Goal: Task Accomplishment & Management: Use online tool/utility

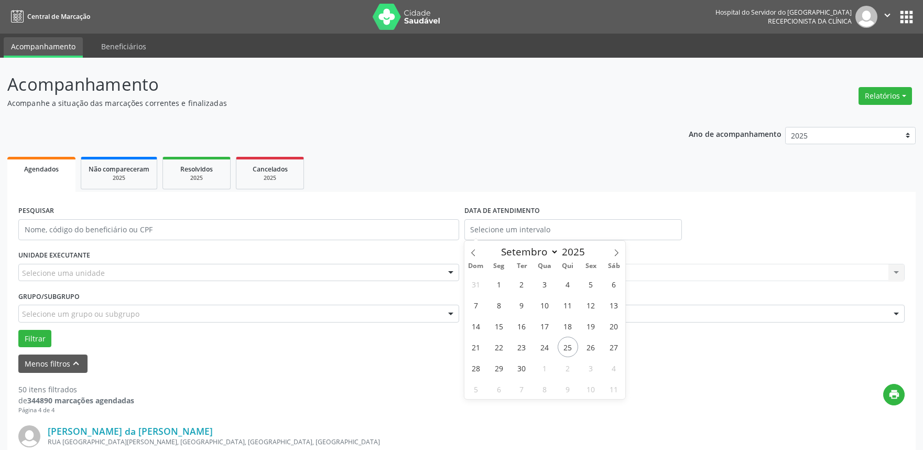
select select "8"
click at [514, 221] on input "text" at bounding box center [573, 229] width 218 height 21
click at [567, 342] on span "25" at bounding box center [568, 346] width 20 height 20
type input "[DATE]"
click at [566, 342] on span "25" at bounding box center [568, 346] width 20 height 20
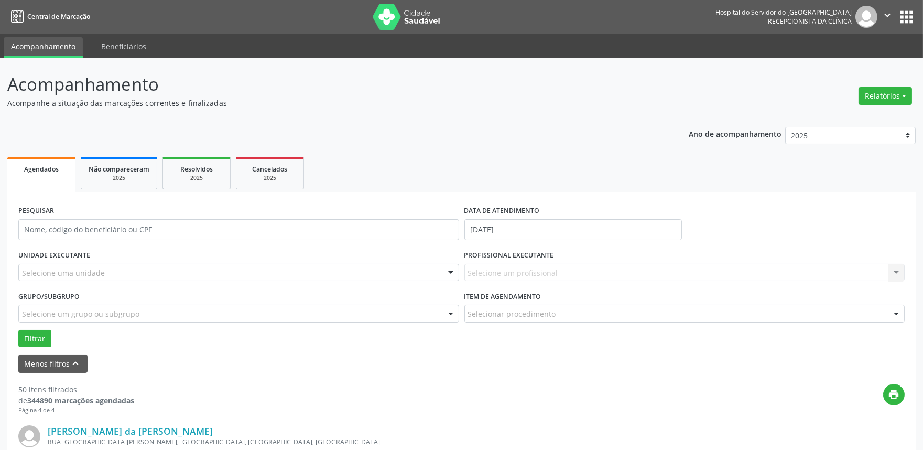
click at [407, 259] on div "UNIDADE EXECUTANTE Selecione uma unidade Todos as unidades Hse Nenhum resultado…" at bounding box center [239, 267] width 446 height 41
click at [407, 264] on div "Selecione uma unidade" at bounding box center [238, 273] width 441 height 18
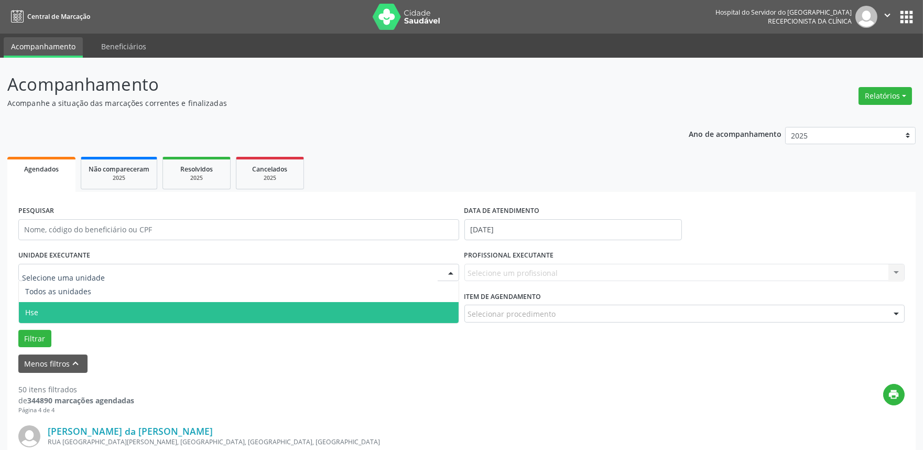
click at [378, 310] on span "Hse" at bounding box center [239, 312] width 440 height 21
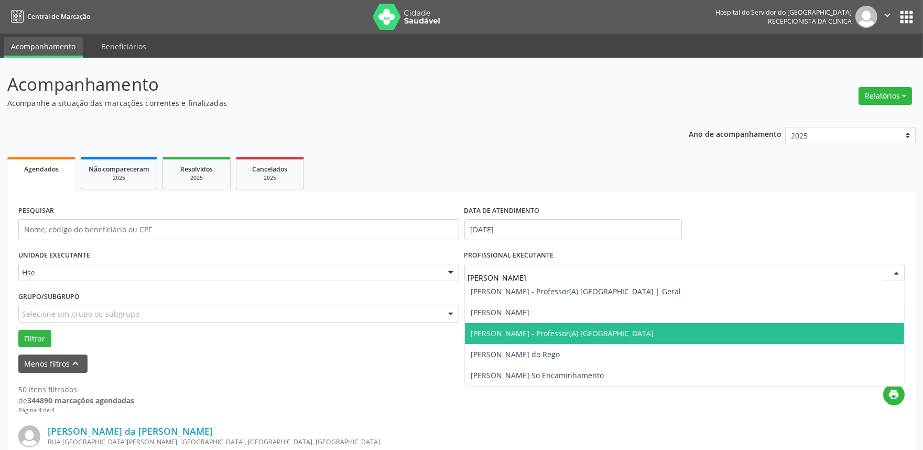
click at [536, 328] on span "[PERSON_NAME] - Professor(A) [GEOGRAPHIC_DATA]" at bounding box center [562, 333] width 183 height 10
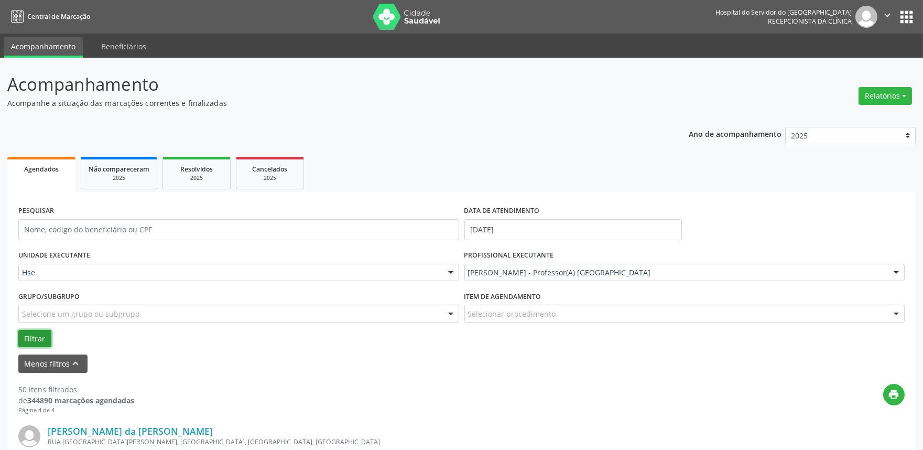
click at [44, 336] on button "Filtrar" at bounding box center [34, 339] width 33 height 18
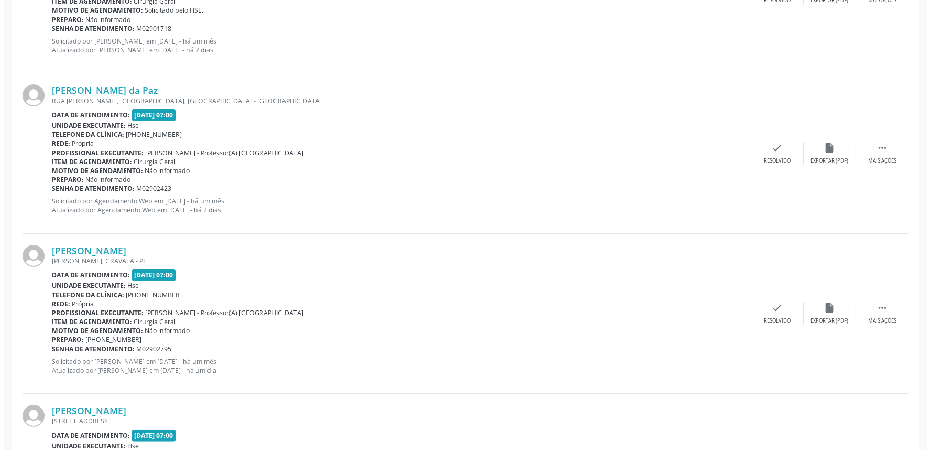
scroll to position [782, 0]
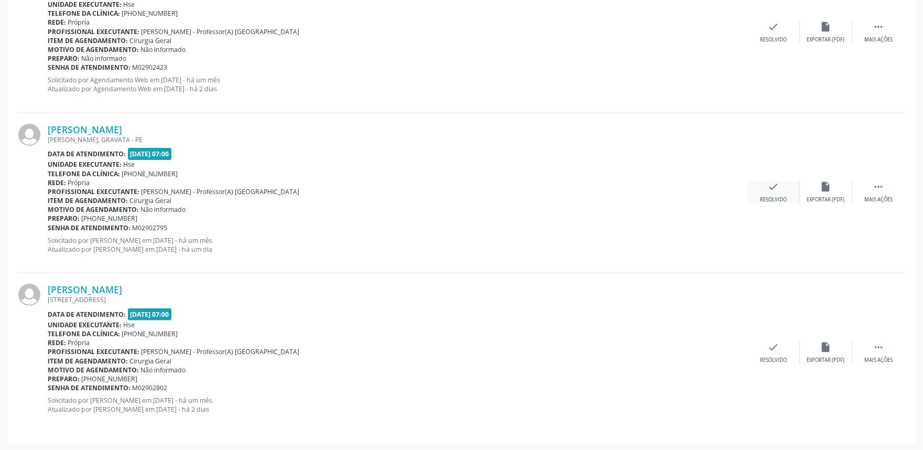
click at [775, 191] on icon "check" at bounding box center [774, 187] width 12 height 12
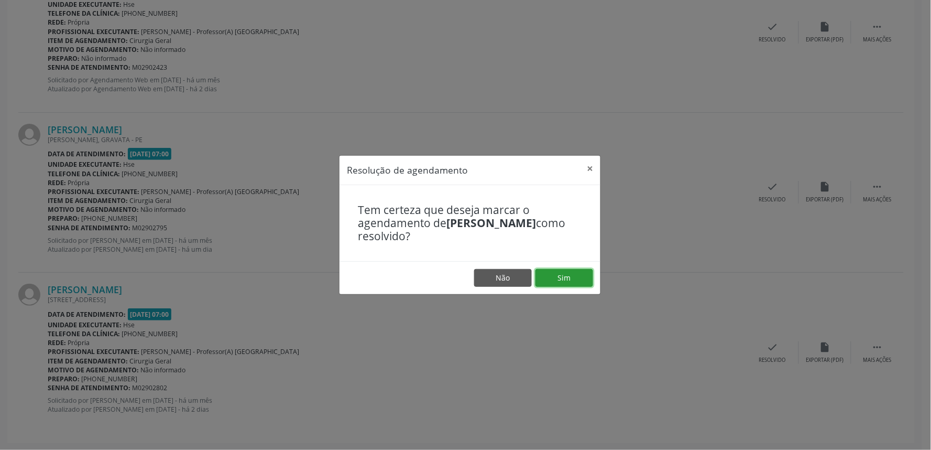
click at [559, 281] on button "Sim" at bounding box center [565, 278] width 58 height 18
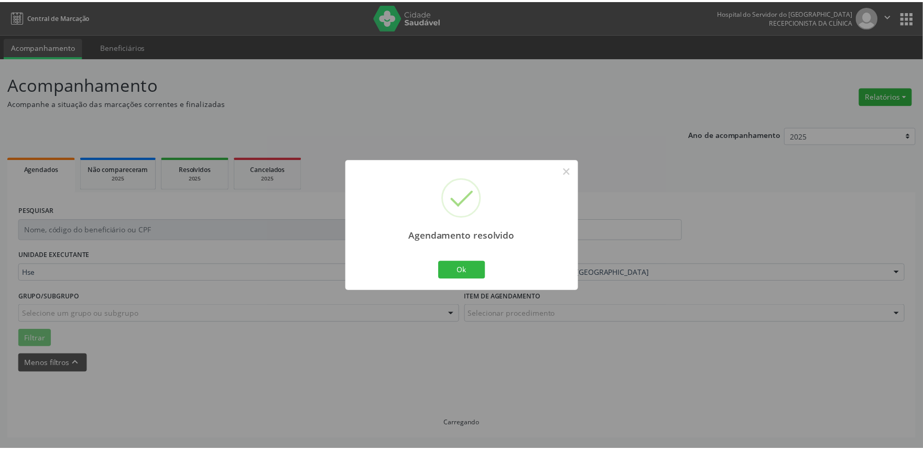
scroll to position [0, 0]
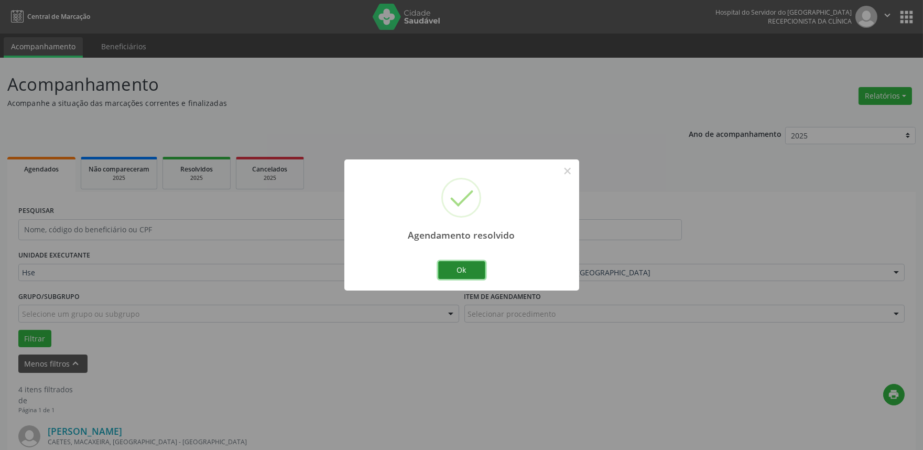
click at [456, 268] on button "Ok" at bounding box center [461, 270] width 47 height 18
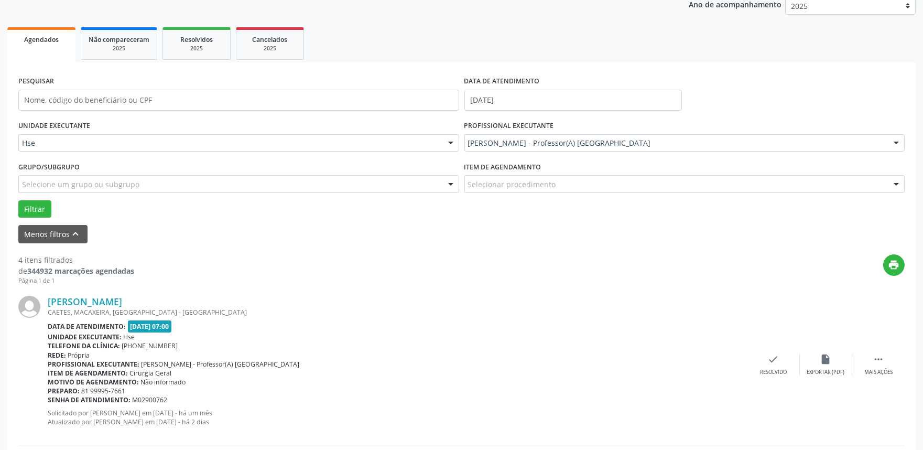
scroll to position [349, 0]
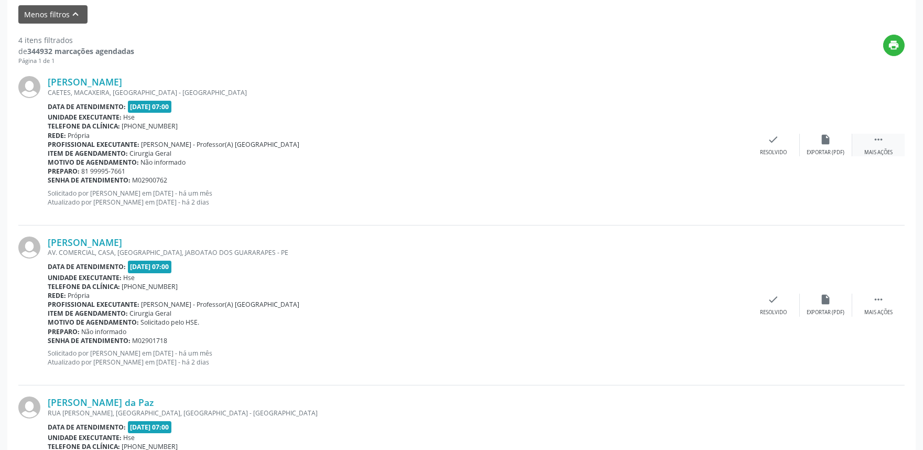
click at [889, 143] on div " Mais ações" at bounding box center [878, 145] width 52 height 23
click at [844, 153] on div "Não compareceu" at bounding box center [825, 152] width 45 height 7
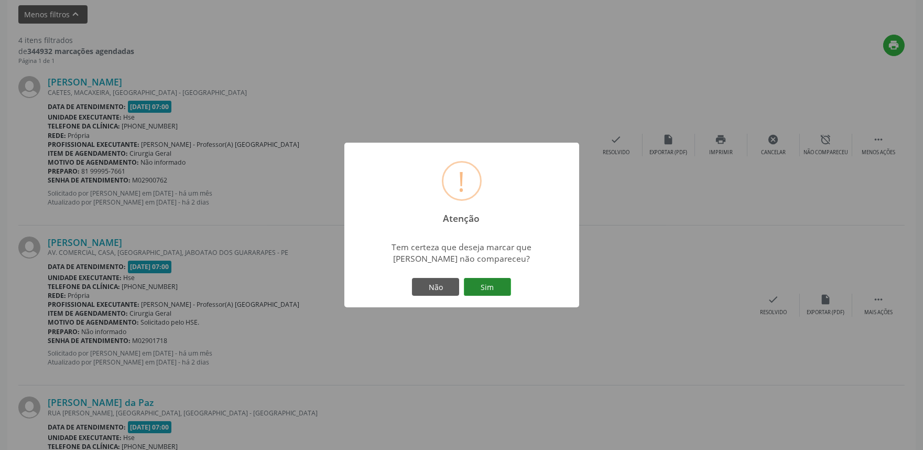
click at [488, 295] on button "Sim" at bounding box center [487, 287] width 47 height 18
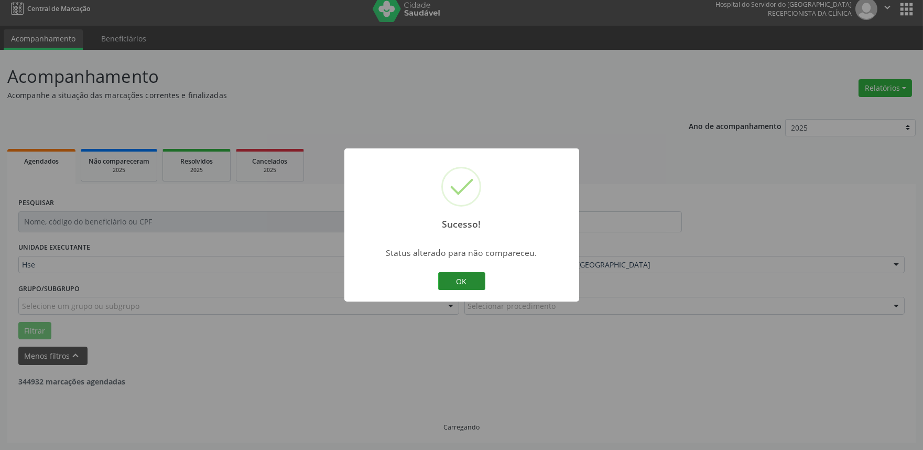
scroll to position [7, 0]
drag, startPoint x: 462, startPoint y: 280, endPoint x: 509, endPoint y: 279, distance: 47.7
click at [461, 279] on button "OK" at bounding box center [461, 281] width 47 height 18
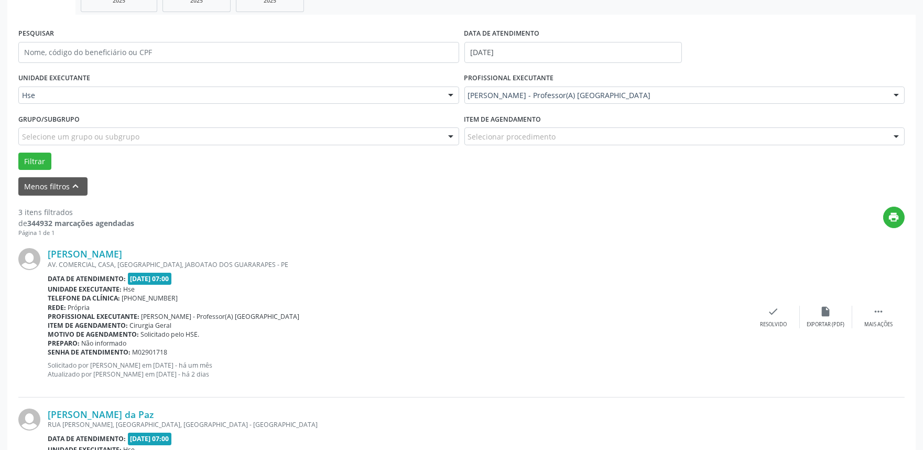
scroll to position [181, 0]
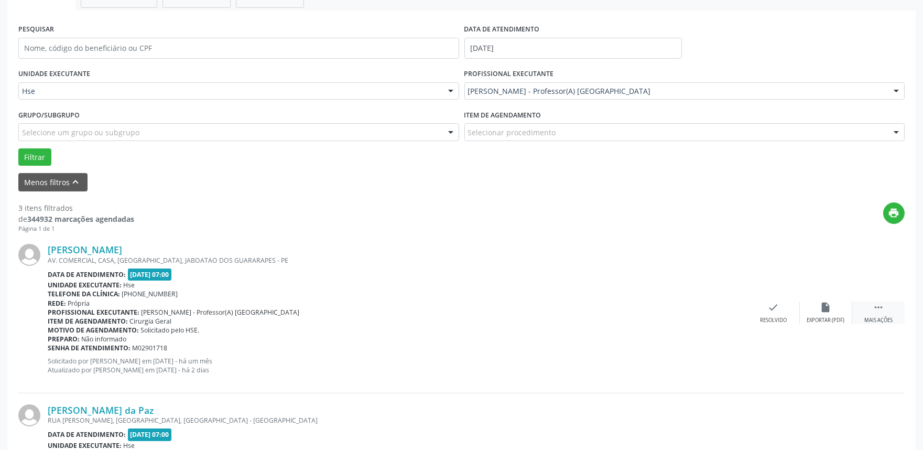
click at [881, 310] on div " Mais ações" at bounding box center [878, 312] width 52 height 23
click at [834, 317] on div "Não compareceu" at bounding box center [825, 320] width 45 height 7
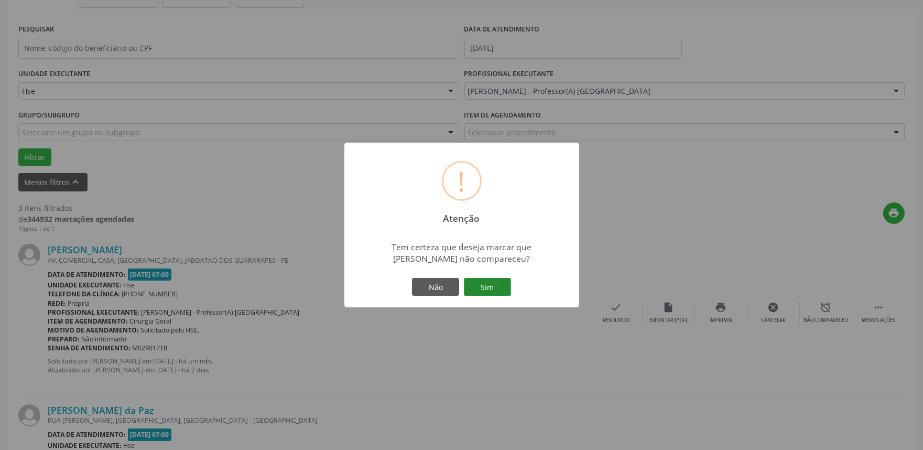
click at [501, 287] on button "Sim" at bounding box center [487, 287] width 47 height 18
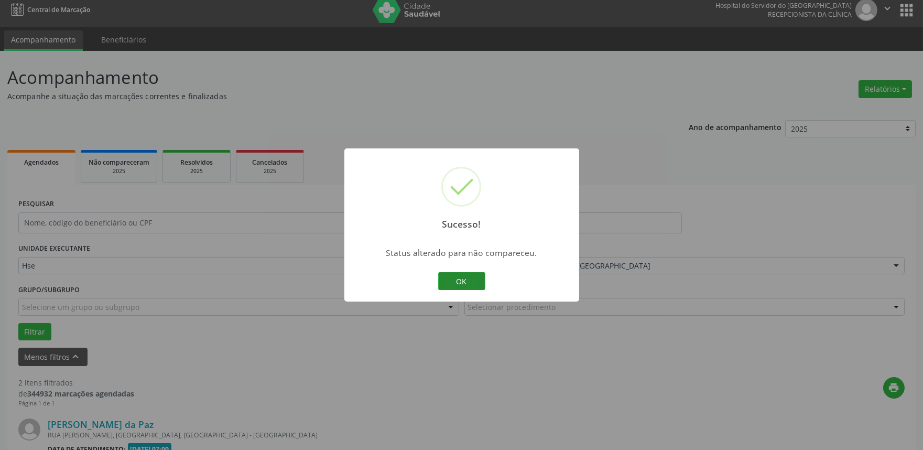
click at [479, 281] on button "OK" at bounding box center [461, 281] width 47 height 18
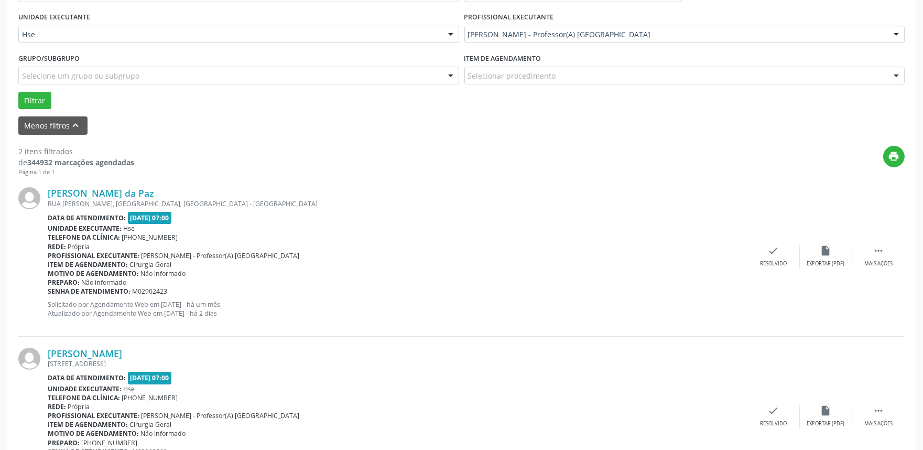
scroll to position [240, 0]
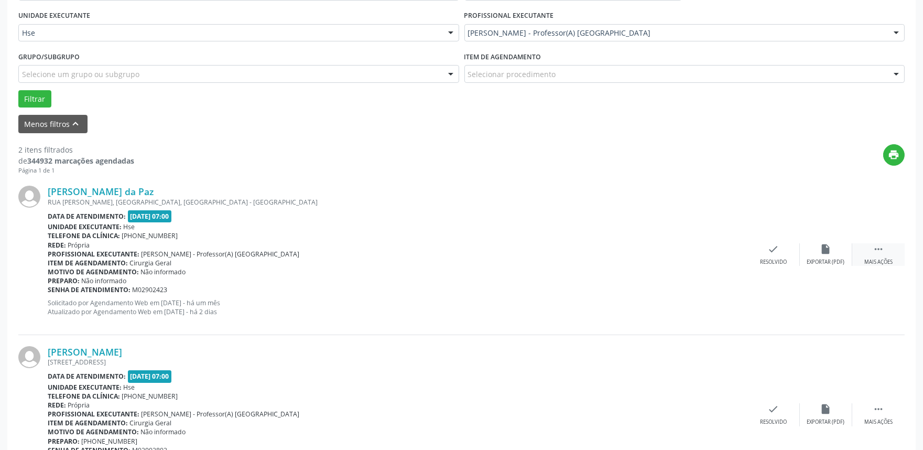
click at [879, 248] on icon "" at bounding box center [879, 249] width 12 height 12
click at [827, 254] on div "alarm_off Não compareceu" at bounding box center [826, 254] width 52 height 23
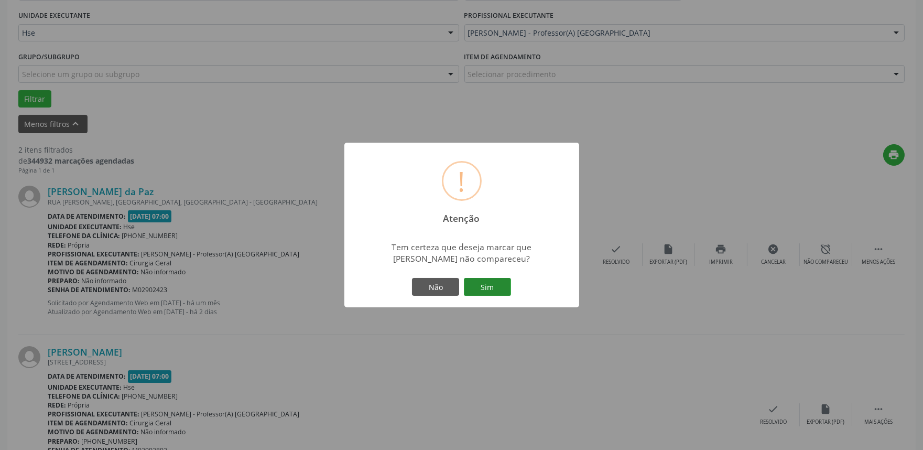
click at [490, 284] on button "Sim" at bounding box center [487, 287] width 47 height 18
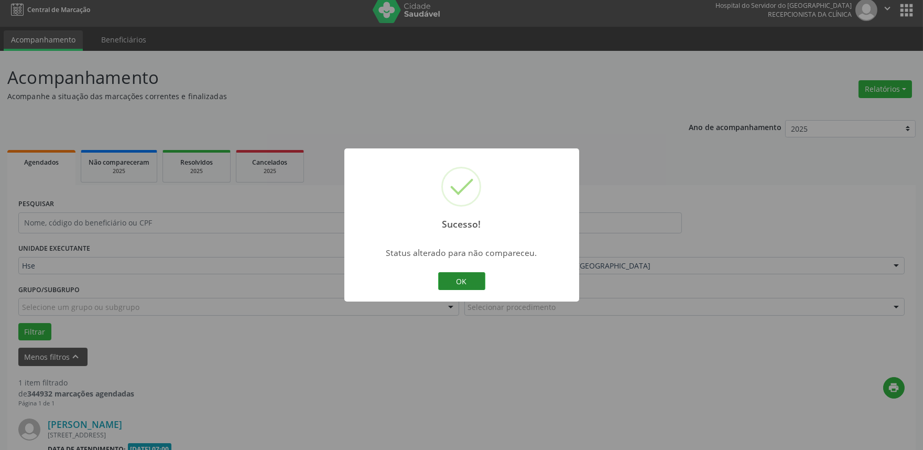
scroll to position [142, 0]
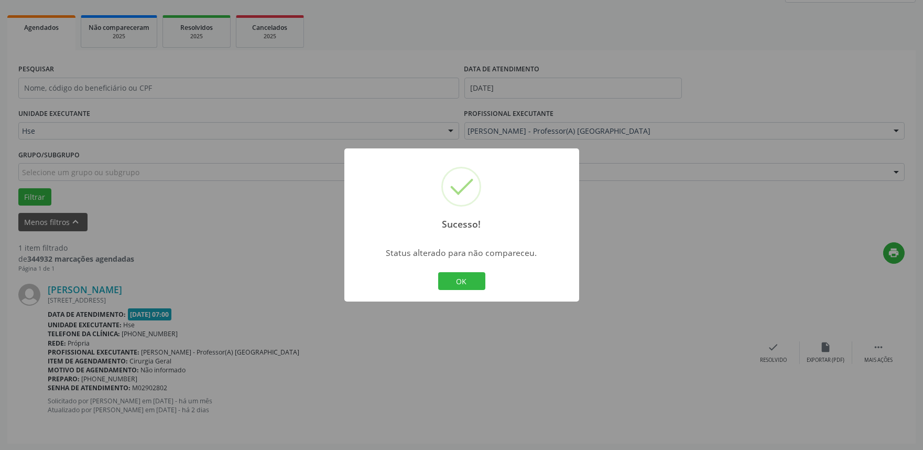
click at [472, 283] on button "OK" at bounding box center [461, 281] width 47 height 18
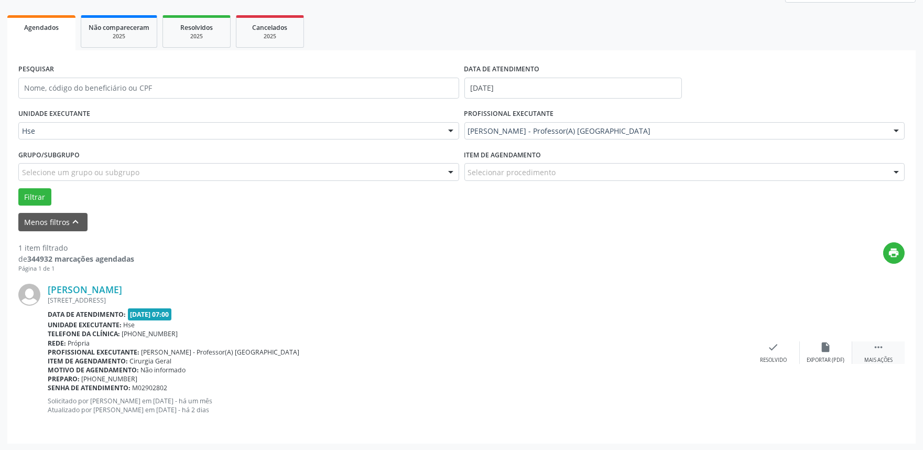
drag, startPoint x: 883, startPoint y: 355, endPoint x: 858, endPoint y: 355, distance: 24.6
click at [874, 356] on div "Mais ações" at bounding box center [878, 359] width 28 height 7
click at [833, 356] on div "Não compareceu" at bounding box center [825, 359] width 45 height 7
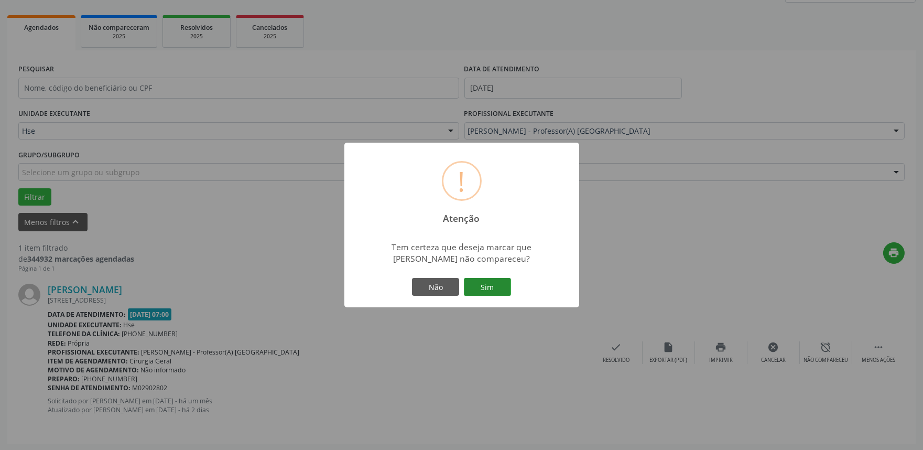
click at [486, 284] on button "Sim" at bounding box center [487, 287] width 47 height 18
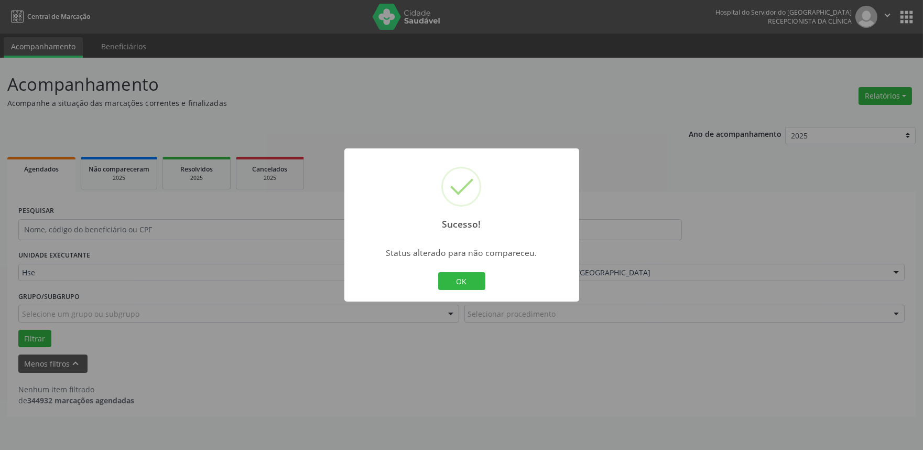
scroll to position [0, 0]
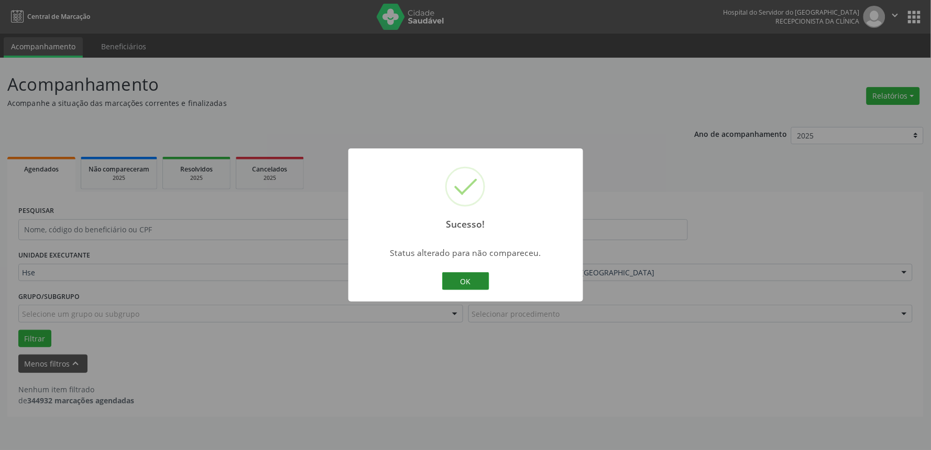
click at [470, 287] on button "OK" at bounding box center [465, 281] width 47 height 18
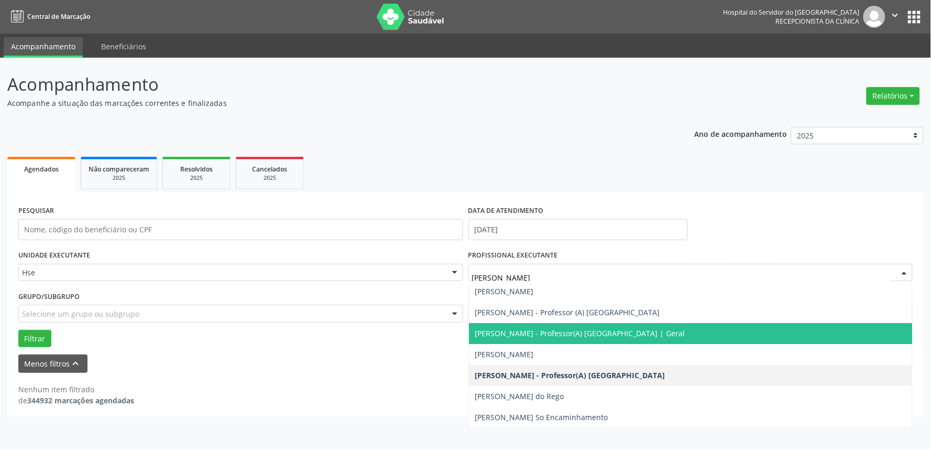
type input "[PERSON_NAME]"
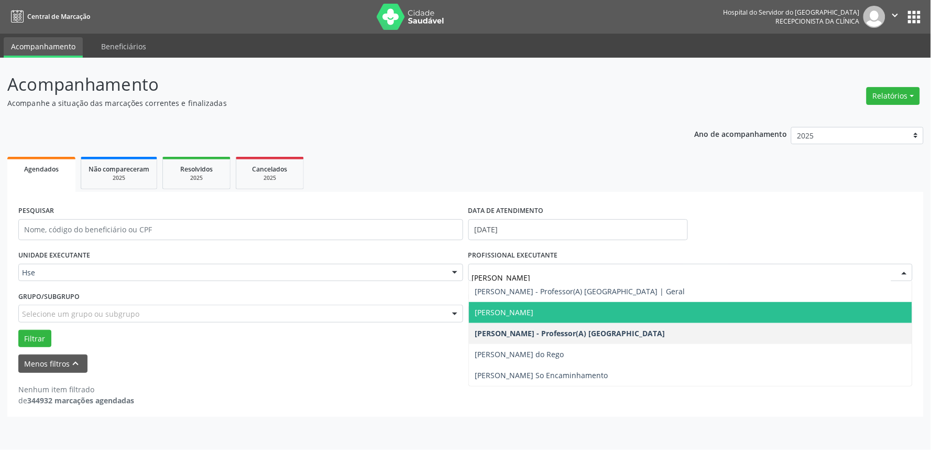
click at [563, 317] on span "[PERSON_NAME]" at bounding box center [691, 312] width 444 height 21
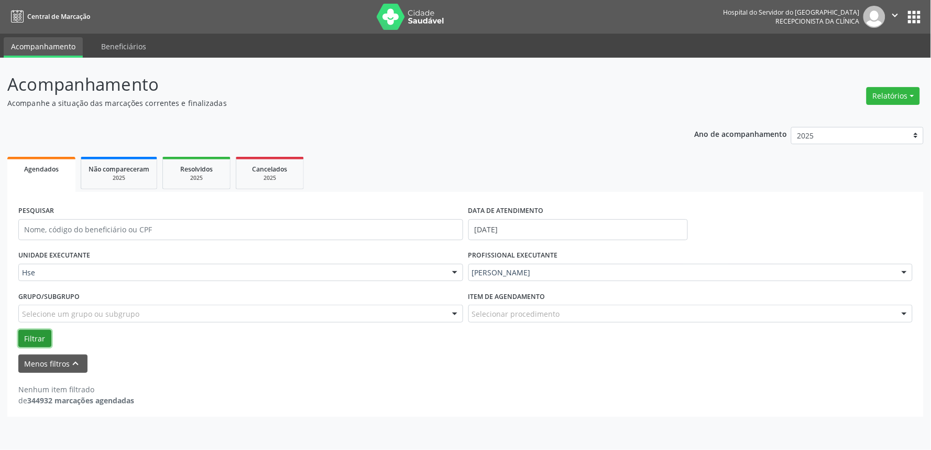
click at [30, 334] on button "Filtrar" at bounding box center [34, 339] width 33 height 18
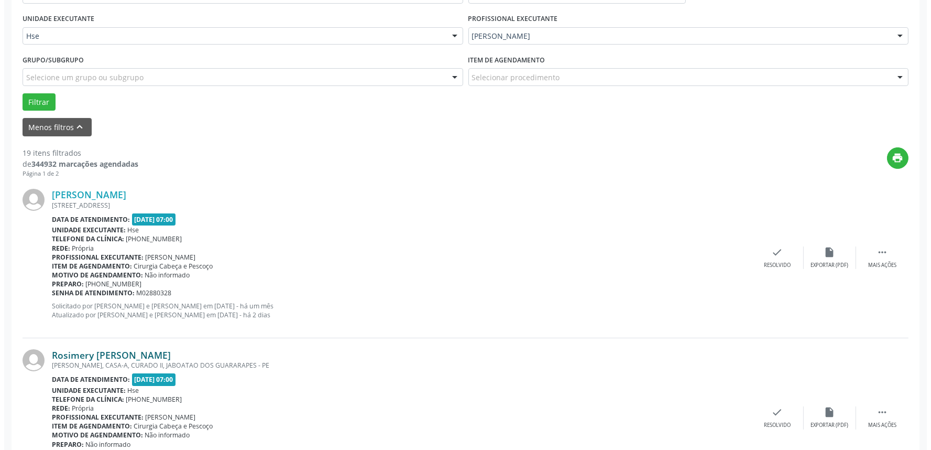
scroll to position [291, 0]
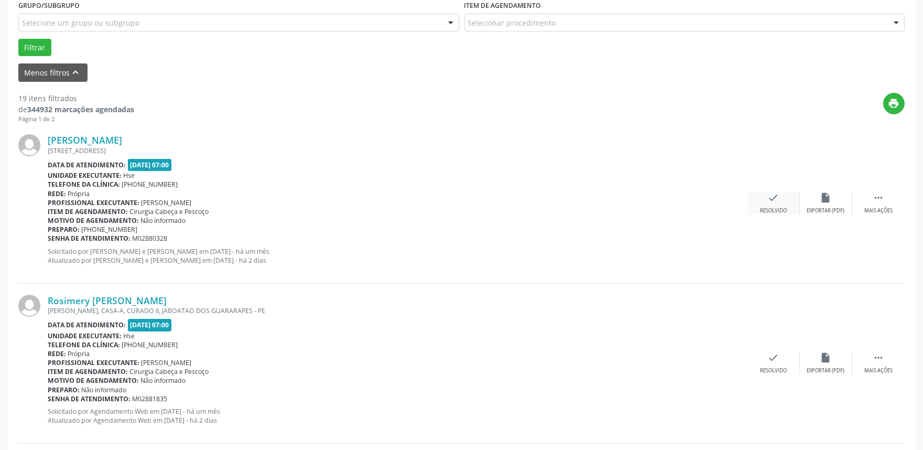
click at [775, 205] on div "check Resolvido" at bounding box center [773, 203] width 52 height 23
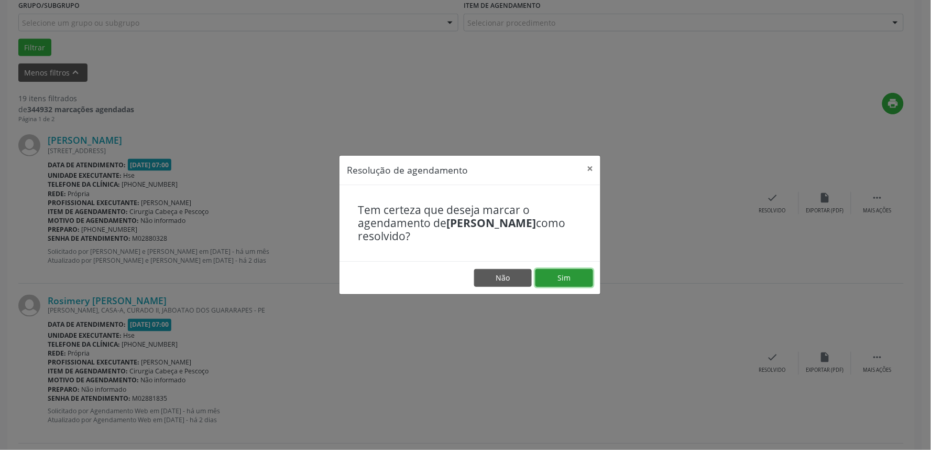
click at [581, 270] on button "Sim" at bounding box center [565, 278] width 58 height 18
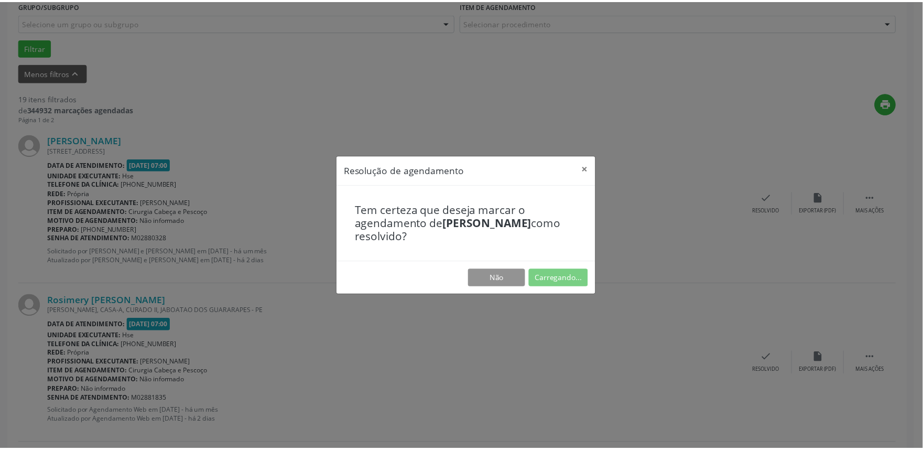
scroll to position [0, 0]
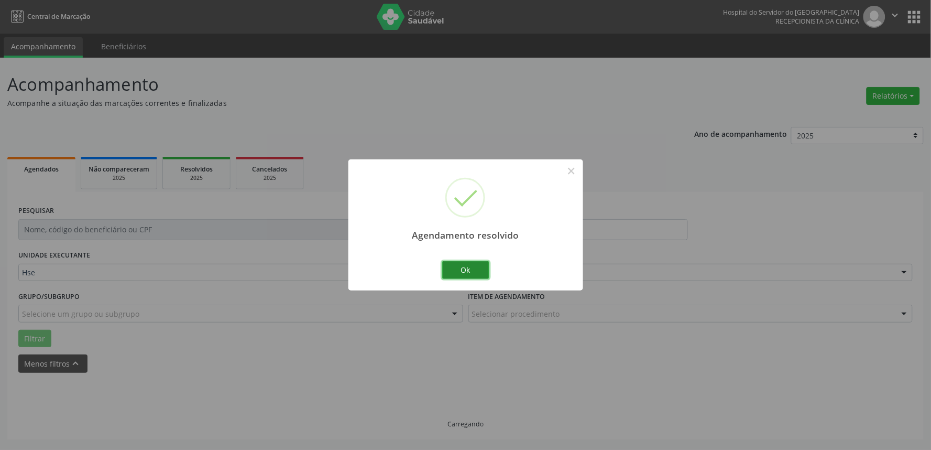
click at [457, 277] on button "Ok" at bounding box center [465, 270] width 47 height 18
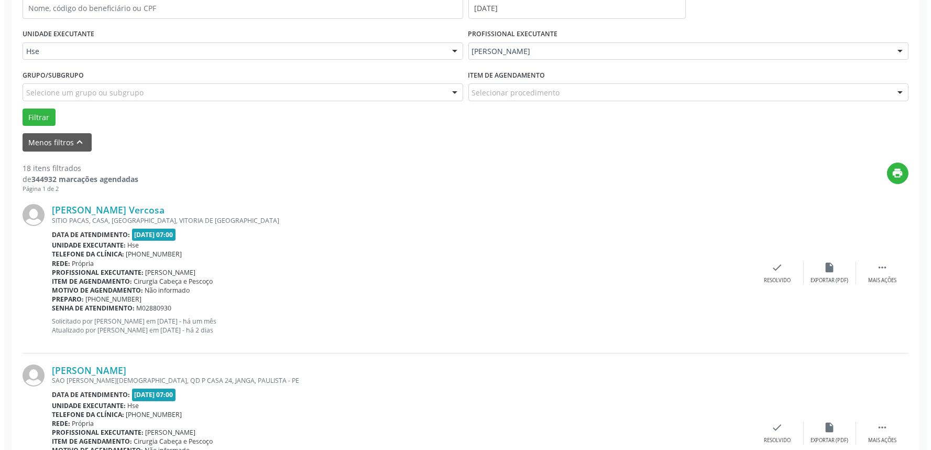
scroll to position [233, 0]
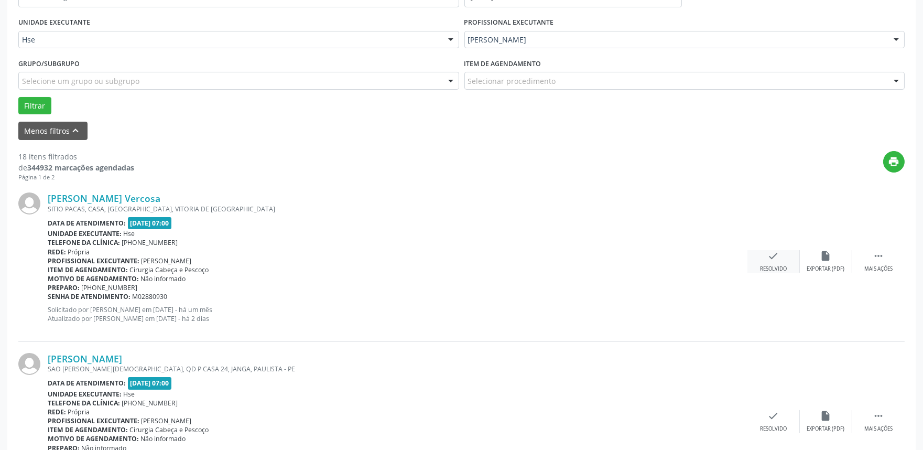
click at [783, 260] on div "check Resolvido" at bounding box center [773, 261] width 52 height 23
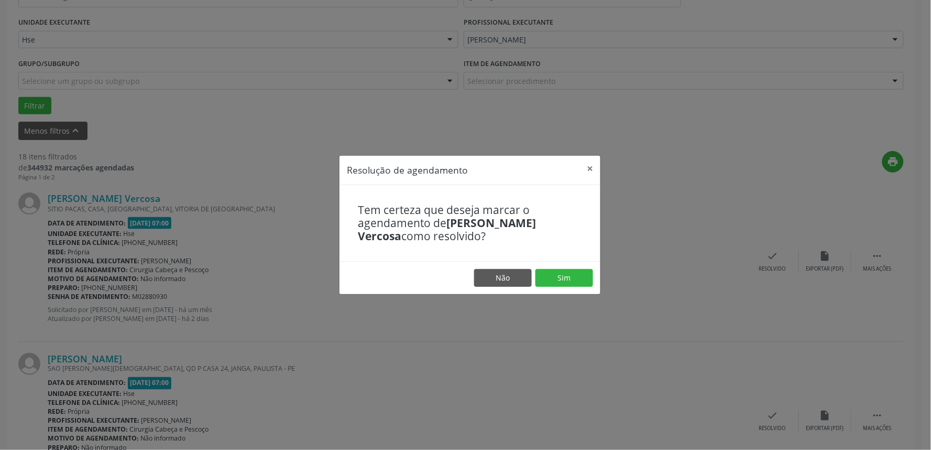
click at [548, 288] on footer "Não Sim" at bounding box center [470, 277] width 261 height 33
drag, startPoint x: 548, startPoint y: 274, endPoint x: 545, endPoint y: 278, distance: 5.7
click at [548, 275] on button "Sim" at bounding box center [565, 278] width 58 height 18
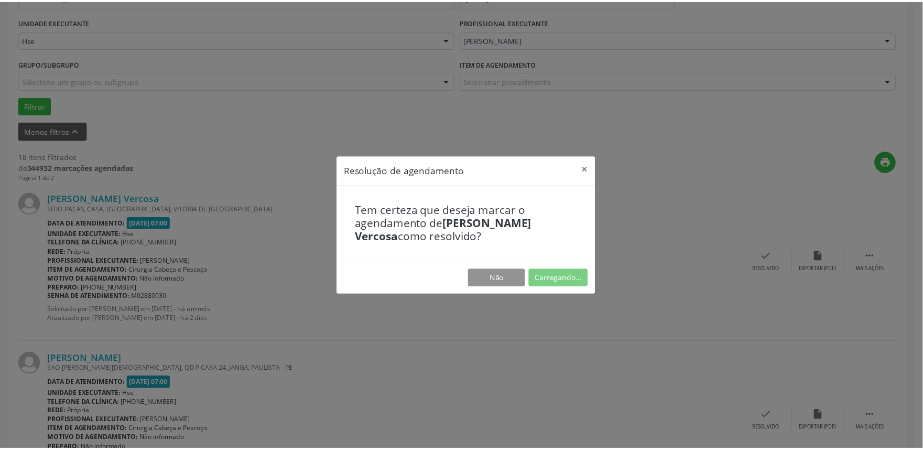
scroll to position [0, 0]
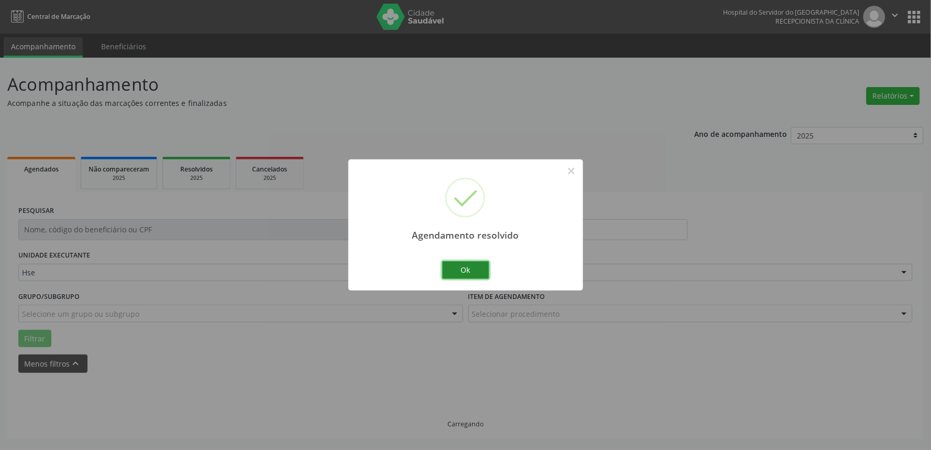
click at [469, 275] on button "Ok" at bounding box center [465, 270] width 47 height 18
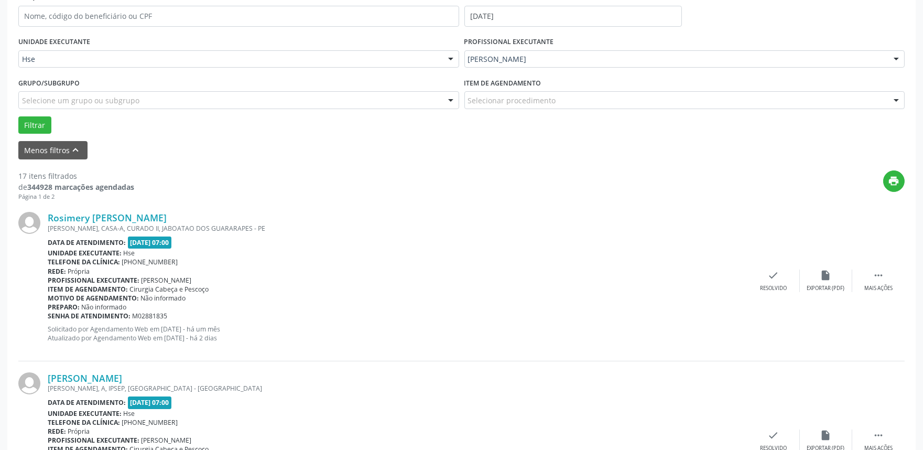
scroll to position [233, 0]
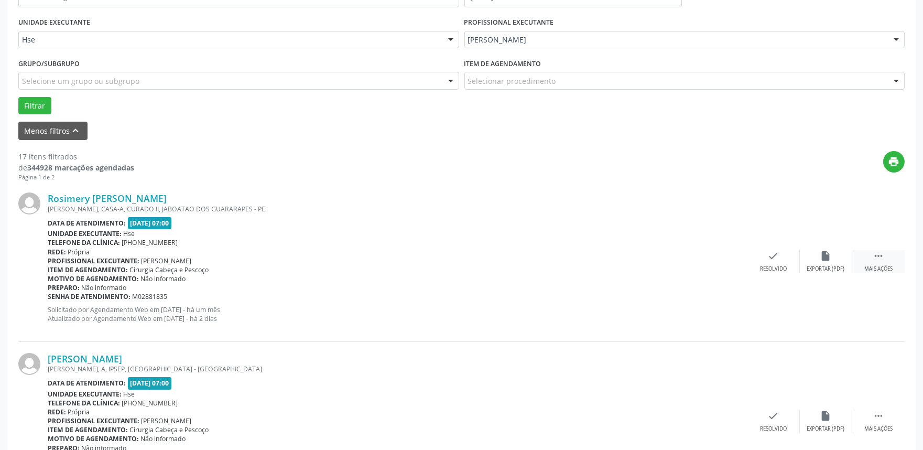
drag, startPoint x: 882, startPoint y: 262, endPoint x: 855, endPoint y: 263, distance: 26.7
click at [881, 261] on div " Mais ações" at bounding box center [878, 261] width 52 height 23
click at [821, 263] on div "alarm_off Não compareceu" at bounding box center [826, 261] width 52 height 23
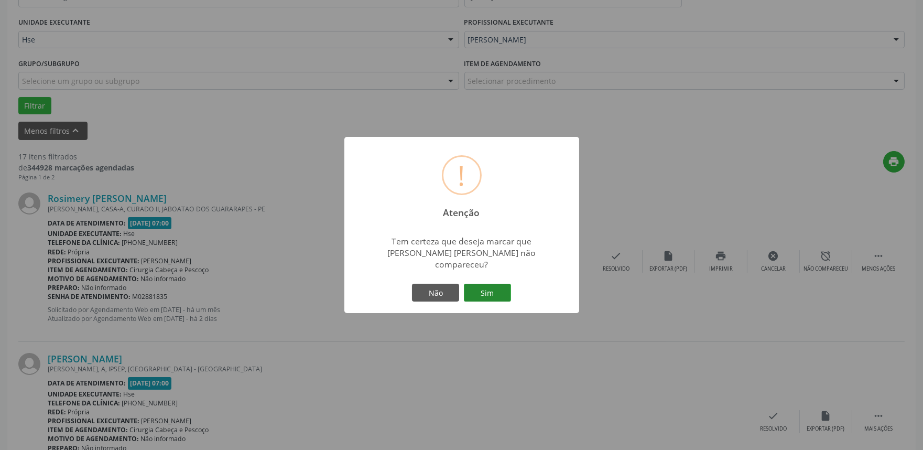
click at [502, 285] on button "Sim" at bounding box center [487, 293] width 47 height 18
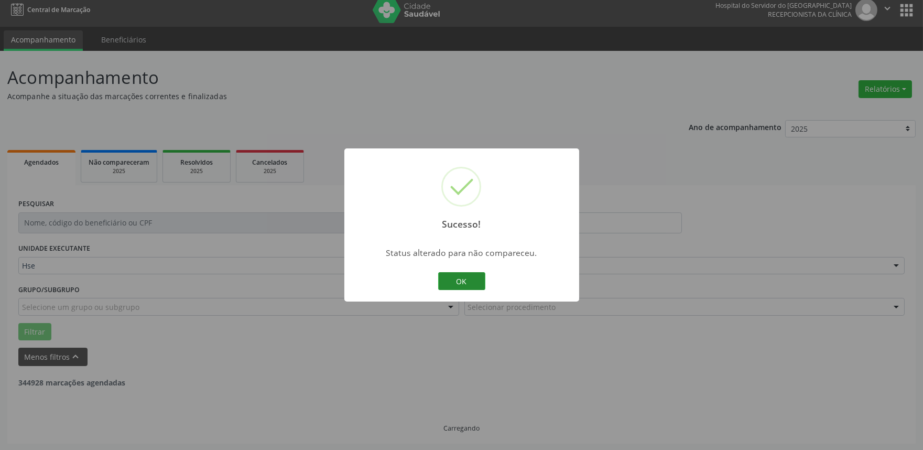
click at [448, 278] on button "OK" at bounding box center [461, 281] width 47 height 18
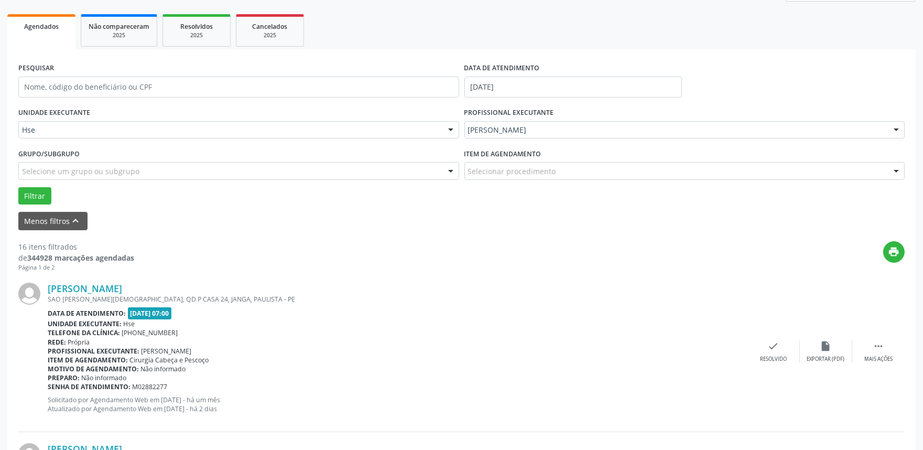
scroll to position [240, 0]
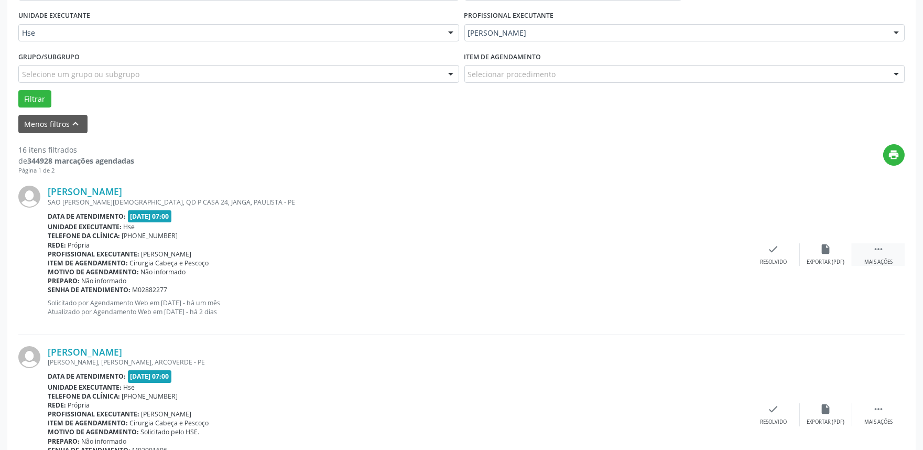
drag, startPoint x: 881, startPoint y: 252, endPoint x: 861, endPoint y: 255, distance: 20.7
click at [877, 253] on icon "" at bounding box center [879, 249] width 12 height 12
click at [829, 260] on div "Não compareceu" at bounding box center [825, 261] width 45 height 7
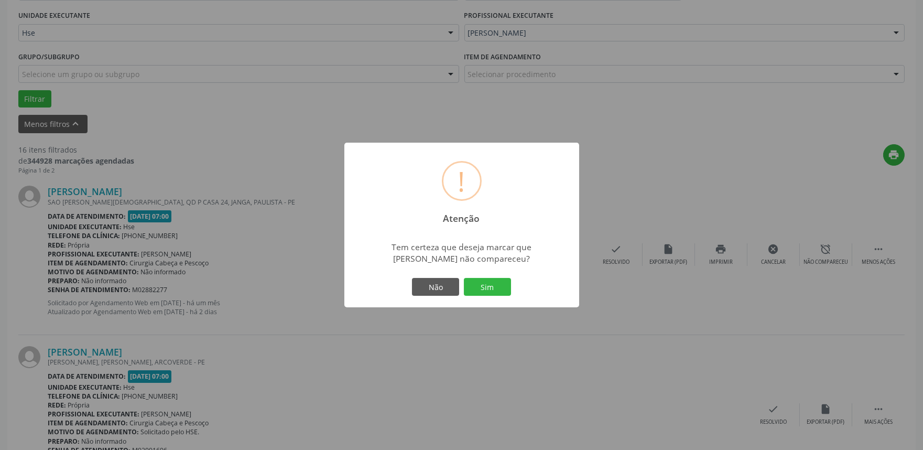
click at [499, 298] on div "! Atenção × Tem certeza que deseja marcar que [PERSON_NAME] não compareceu? Não…" at bounding box center [461, 225] width 235 height 165
click at [495, 292] on button "Sim" at bounding box center [487, 287] width 47 height 18
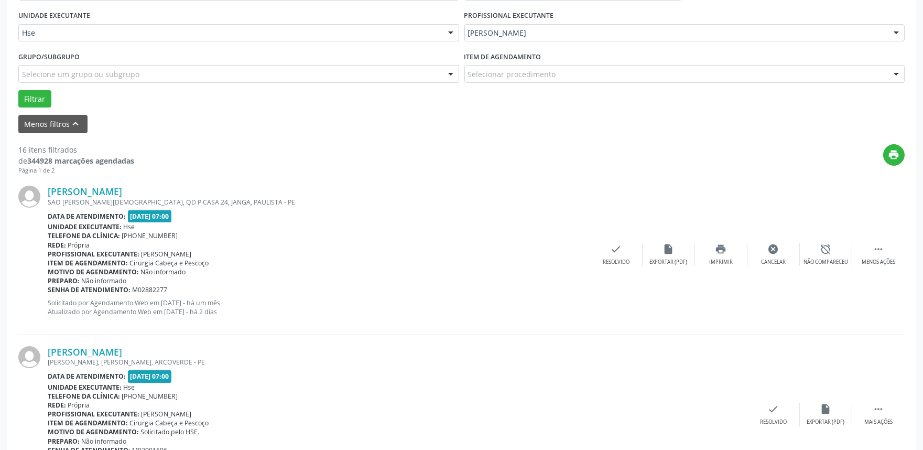
scroll to position [7, 0]
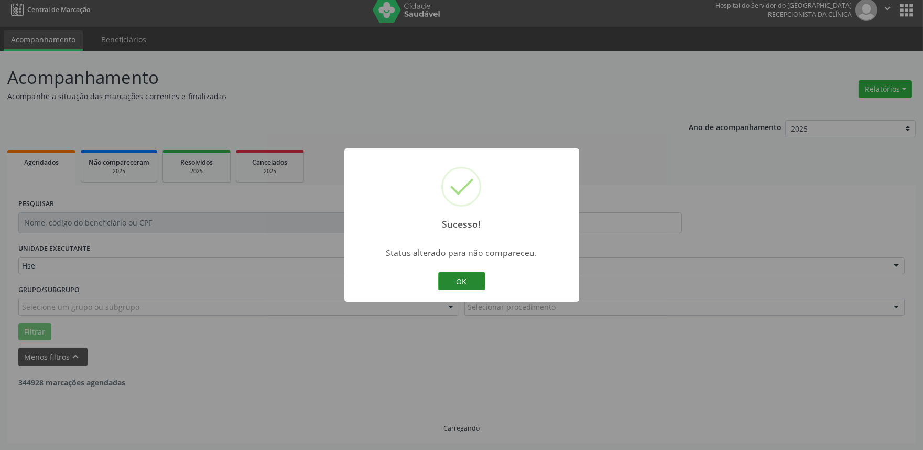
click at [460, 282] on button "OK" at bounding box center [461, 281] width 47 height 18
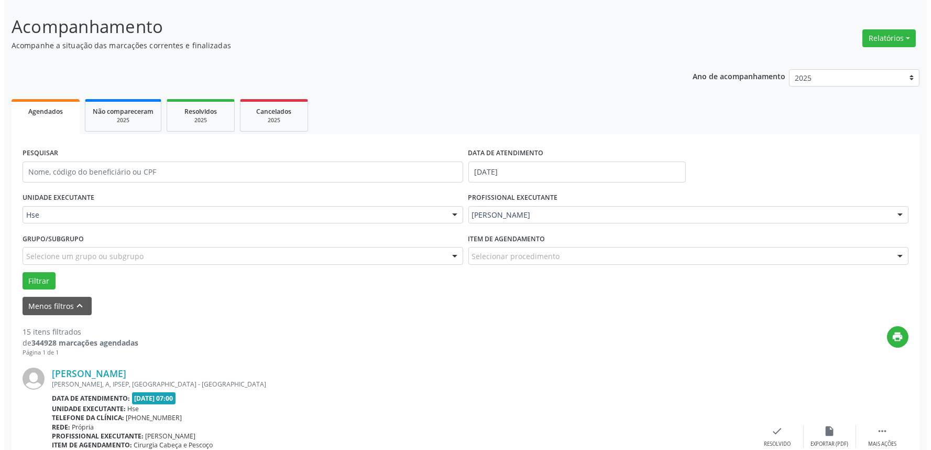
scroll to position [181, 0]
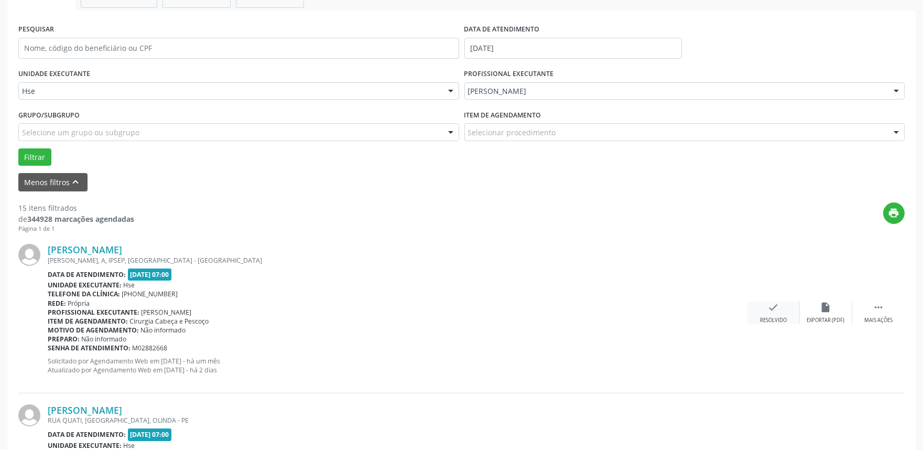
click at [764, 307] on div "check Resolvido" at bounding box center [773, 312] width 52 height 23
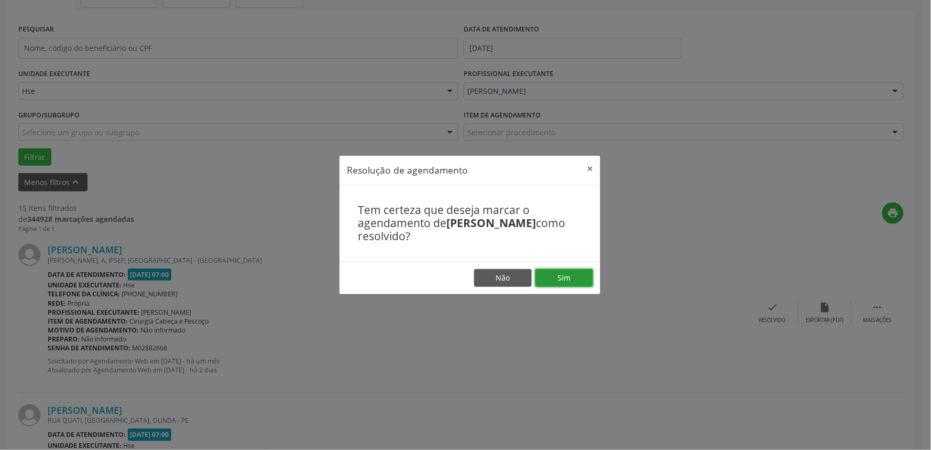
click at [568, 273] on button "Sim" at bounding box center [565, 278] width 58 height 18
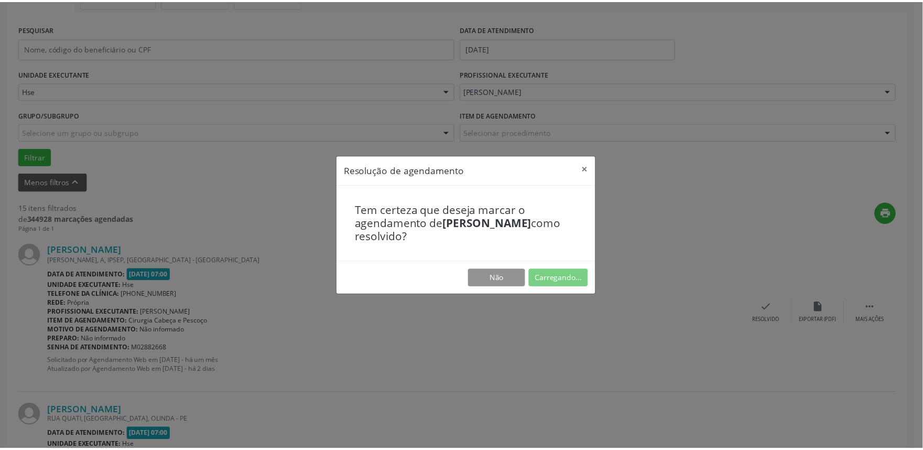
scroll to position [0, 0]
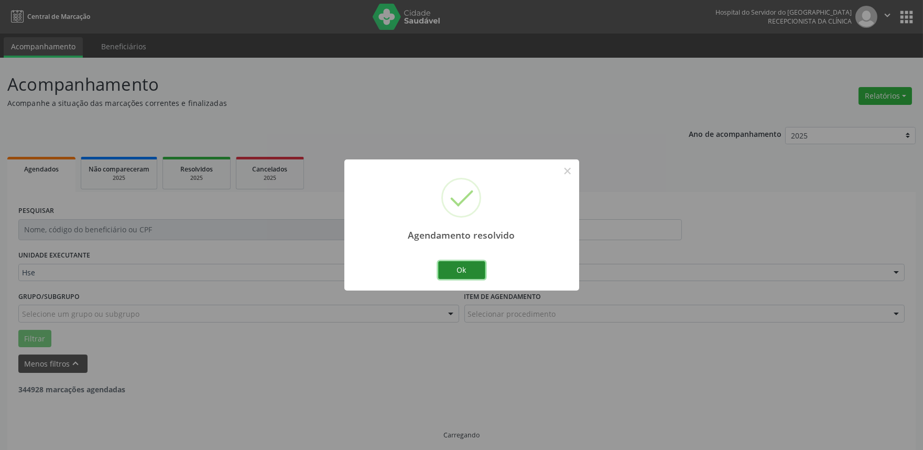
click at [479, 271] on button "Ok" at bounding box center [461, 270] width 47 height 18
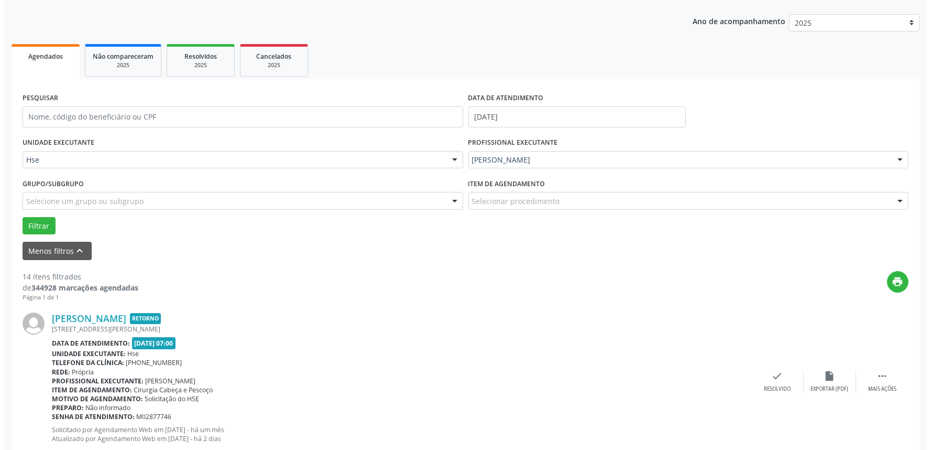
scroll to position [123, 0]
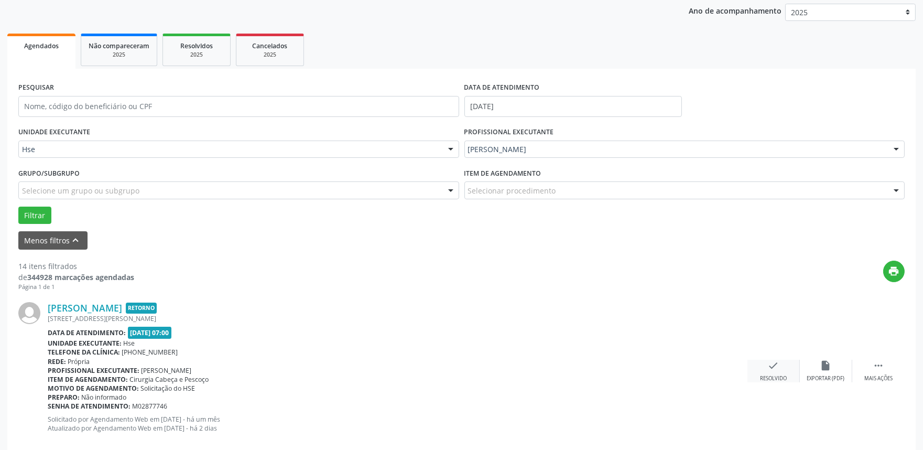
click at [767, 377] on div "Resolvido" at bounding box center [773, 378] width 27 height 7
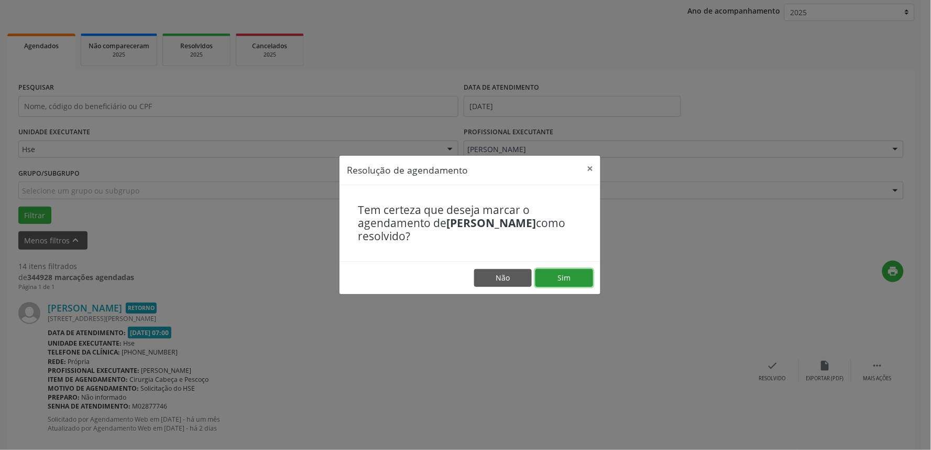
click at [545, 274] on button "Sim" at bounding box center [565, 278] width 58 height 18
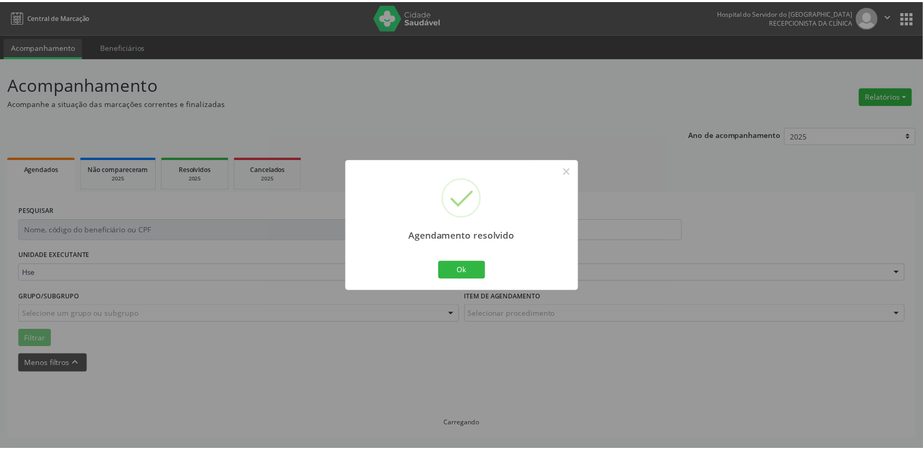
scroll to position [0, 0]
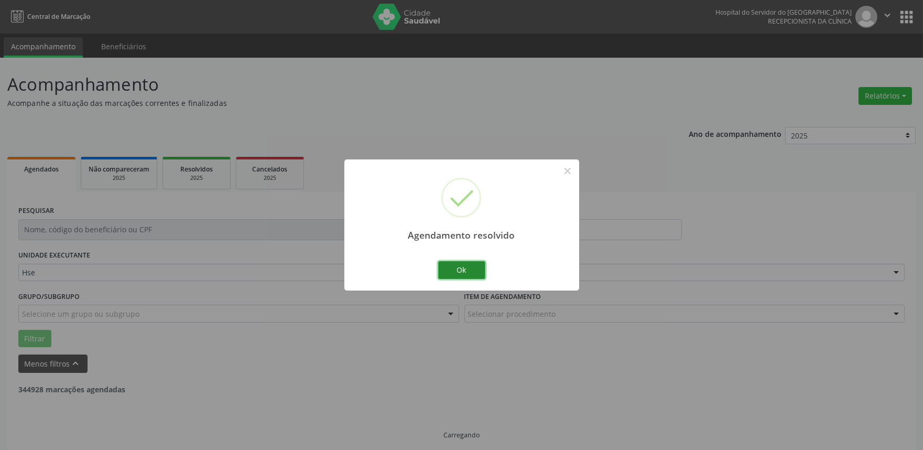
click at [480, 271] on button "Ok" at bounding box center [461, 270] width 47 height 18
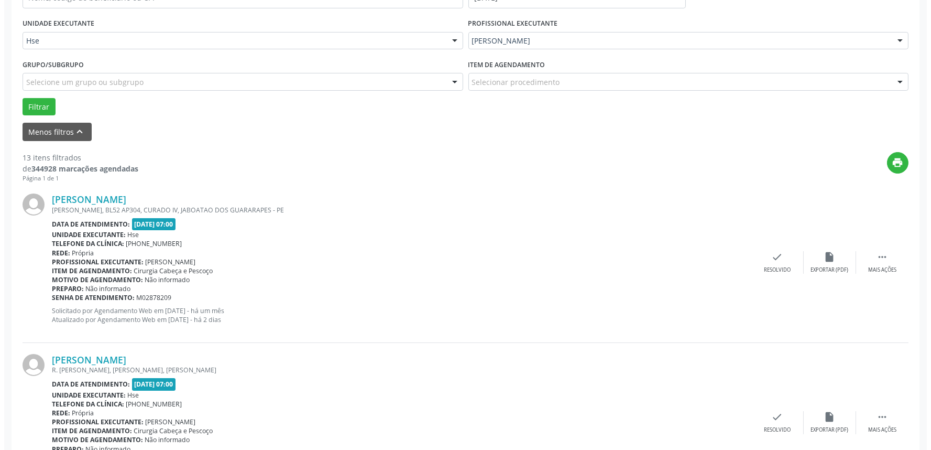
scroll to position [233, 0]
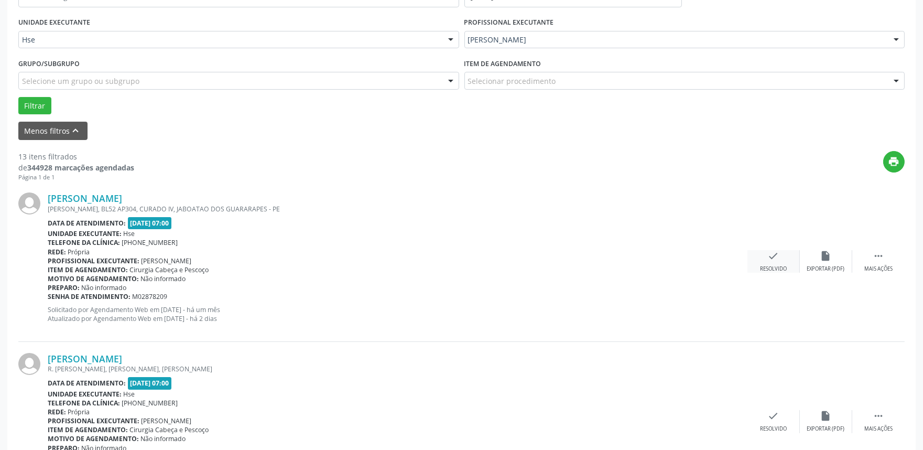
click at [771, 263] on div "check Resolvido" at bounding box center [773, 261] width 52 height 23
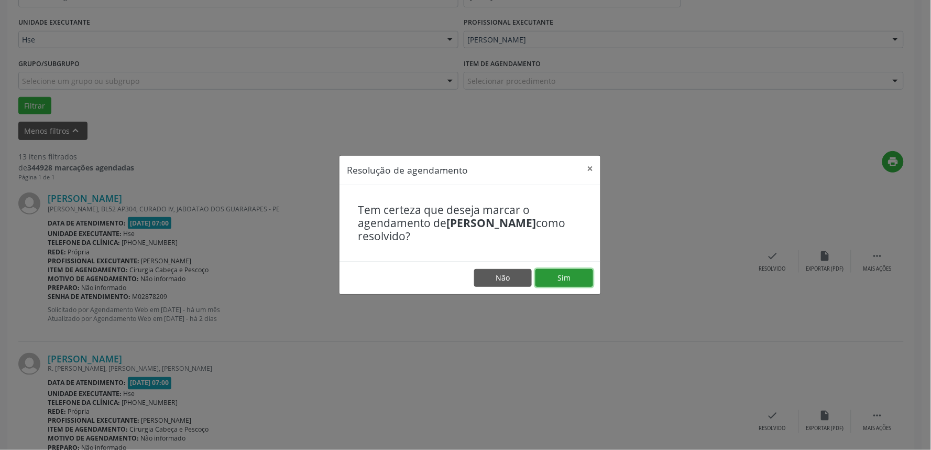
click at [562, 282] on button "Sim" at bounding box center [565, 278] width 58 height 18
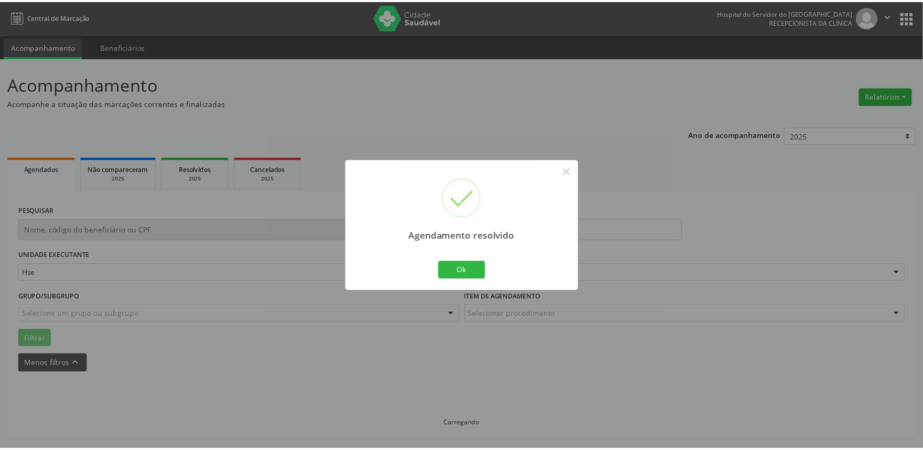
scroll to position [0, 0]
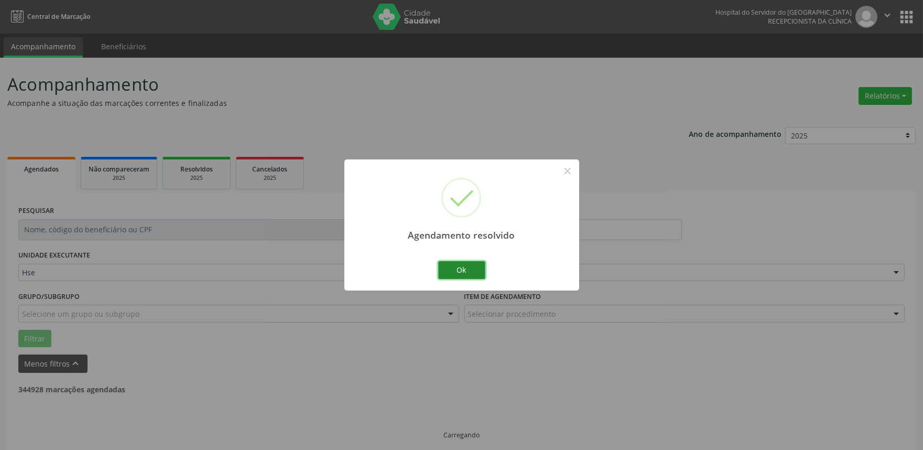
click at [459, 271] on button "Ok" at bounding box center [461, 270] width 47 height 18
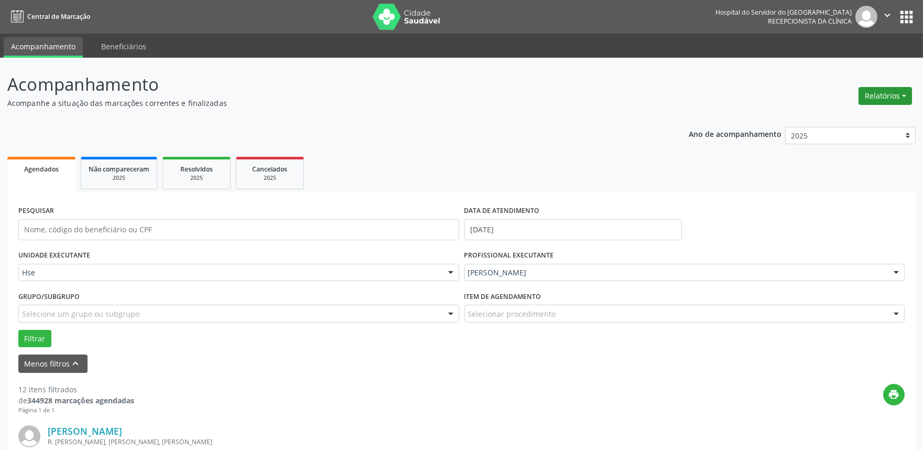
click at [893, 101] on button "Relatórios" at bounding box center [884, 96] width 53 height 18
click at [866, 123] on link "Agendamentos" at bounding box center [855, 118] width 113 height 15
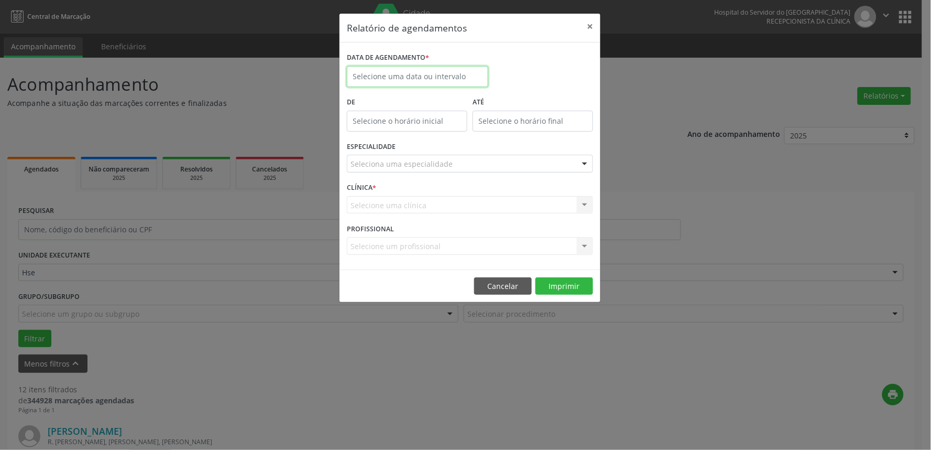
click at [425, 78] on input "text" at bounding box center [418, 76] width 142 height 21
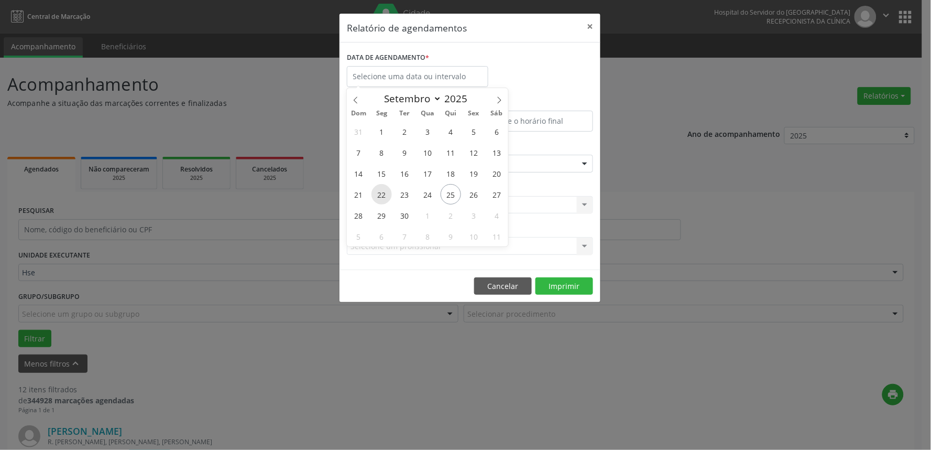
click at [381, 198] on span "22" at bounding box center [382, 194] width 20 height 20
type input "[DATE]"
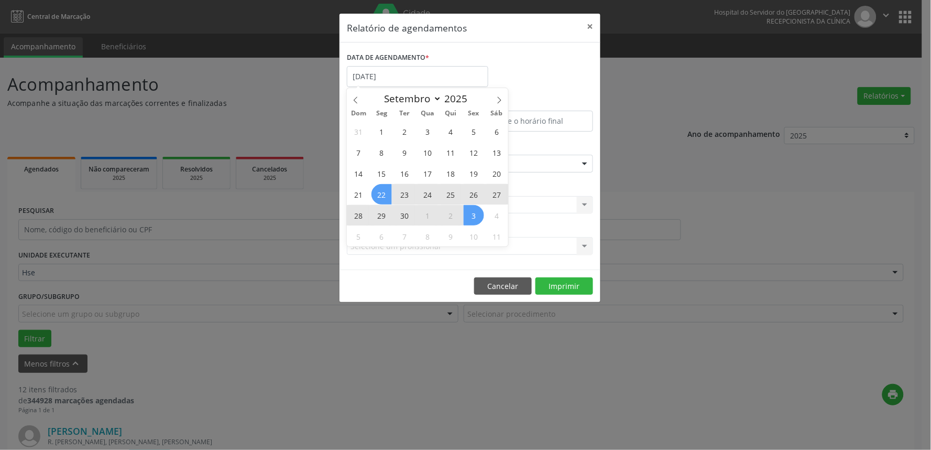
click at [476, 219] on span "3" at bounding box center [474, 215] width 20 height 20
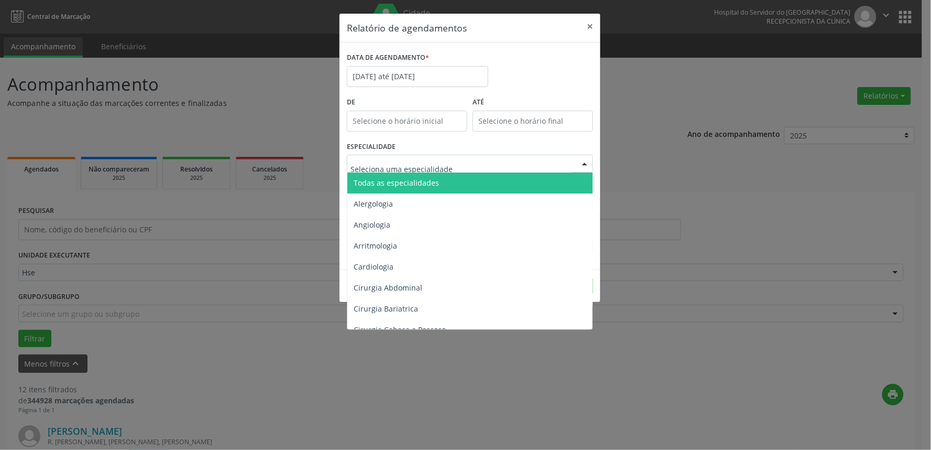
click at [449, 182] on span "Todas as especialidades" at bounding box center [470, 182] width 247 height 21
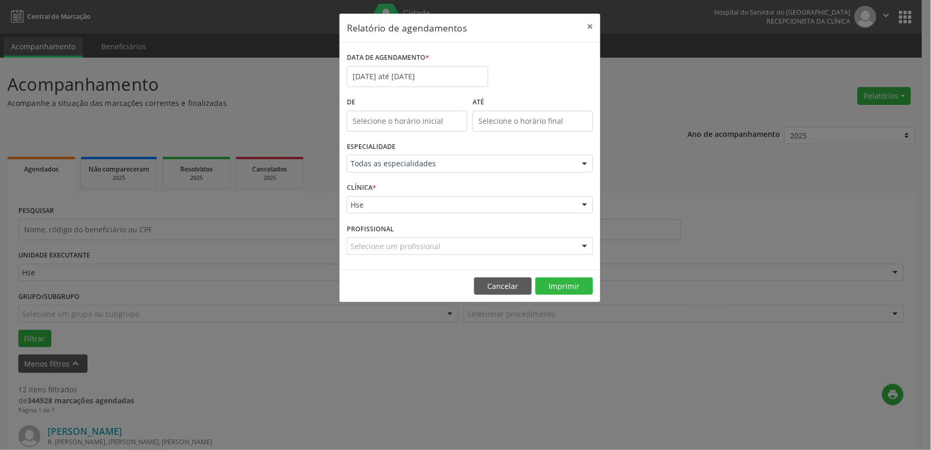
click at [438, 240] on div "Selecione um profissional" at bounding box center [470, 246] width 246 height 18
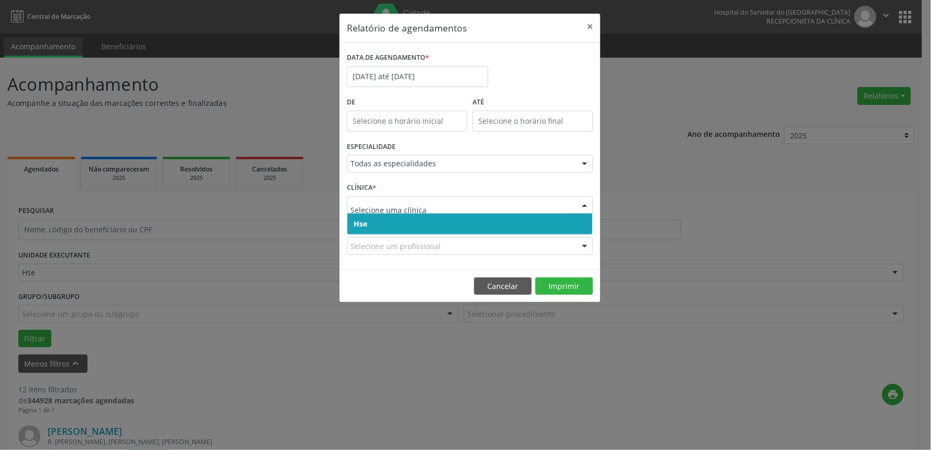
click at [409, 223] on span "Hse" at bounding box center [469, 223] width 245 height 21
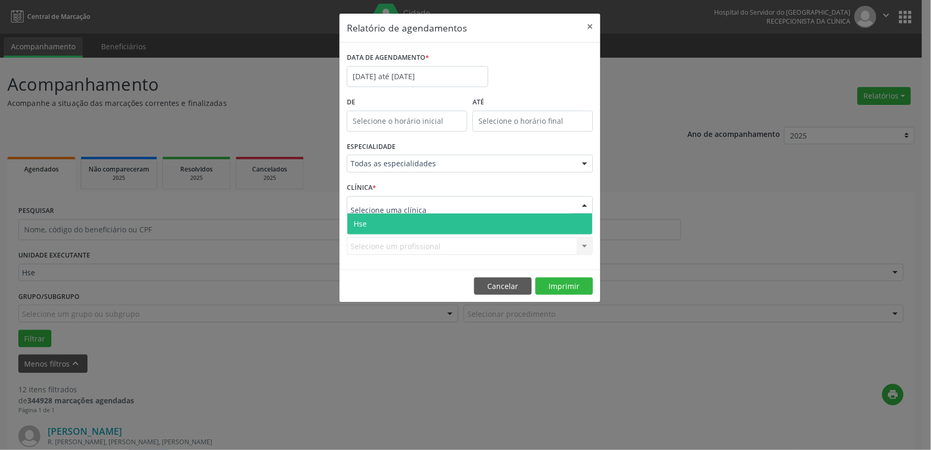
click at [404, 223] on span "Hse" at bounding box center [469, 223] width 245 height 21
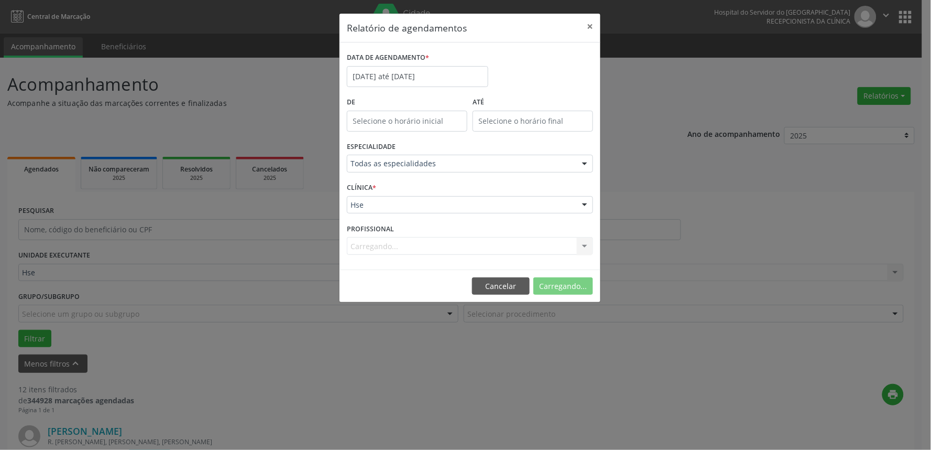
click at [420, 249] on div "Carregando... Nenhum resultado encontrado para: " " Não há nenhuma opção para s…" at bounding box center [470, 246] width 246 height 18
click at [414, 244] on div "Carregando... Nenhum resultado encontrado para: " " Não há nenhuma opção para s…" at bounding box center [470, 246] width 246 height 18
click at [411, 248] on div "Carregando... Nenhum resultado encontrado para: " " Não há nenhuma opção para s…" at bounding box center [470, 246] width 246 height 18
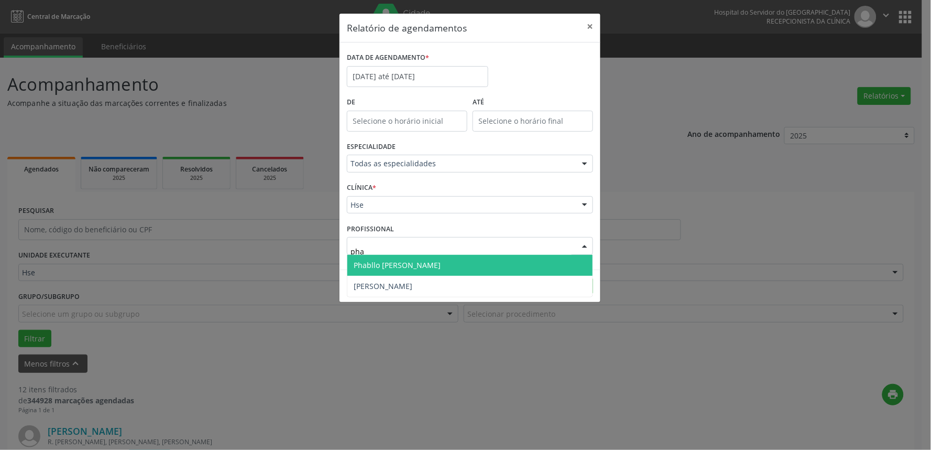
type input "phab"
click at [416, 266] on span "Phabllo [PERSON_NAME]" at bounding box center [397, 265] width 87 height 10
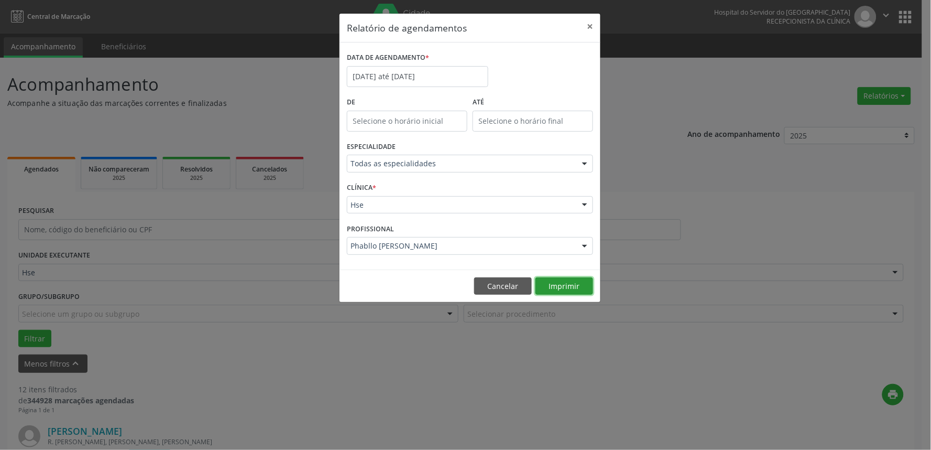
click at [558, 287] on button "Imprimir" at bounding box center [565, 286] width 58 height 18
click at [494, 290] on button "Cancelar" at bounding box center [503, 286] width 58 height 18
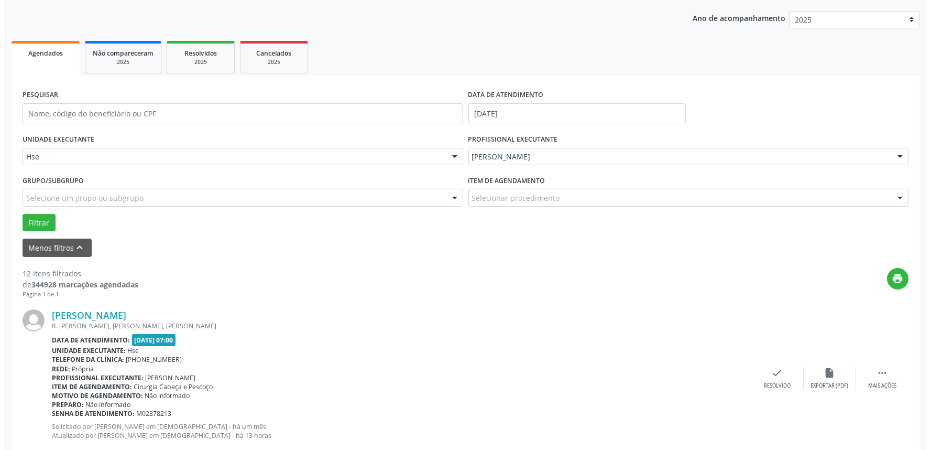
scroll to position [233, 0]
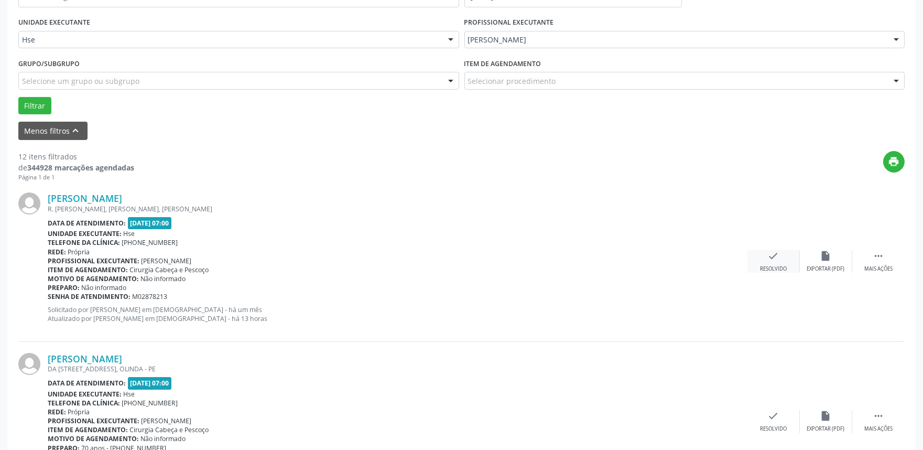
click at [781, 266] on div "Resolvido" at bounding box center [773, 268] width 27 height 7
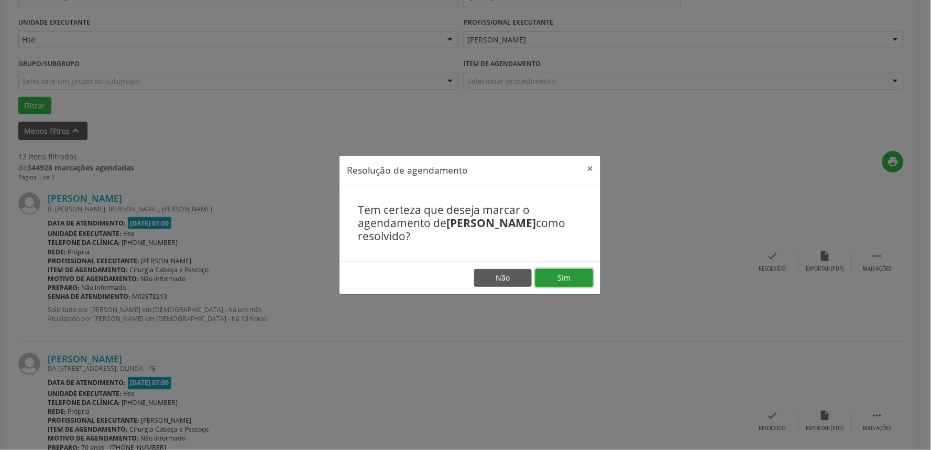
click at [563, 284] on button "Sim" at bounding box center [565, 278] width 58 height 18
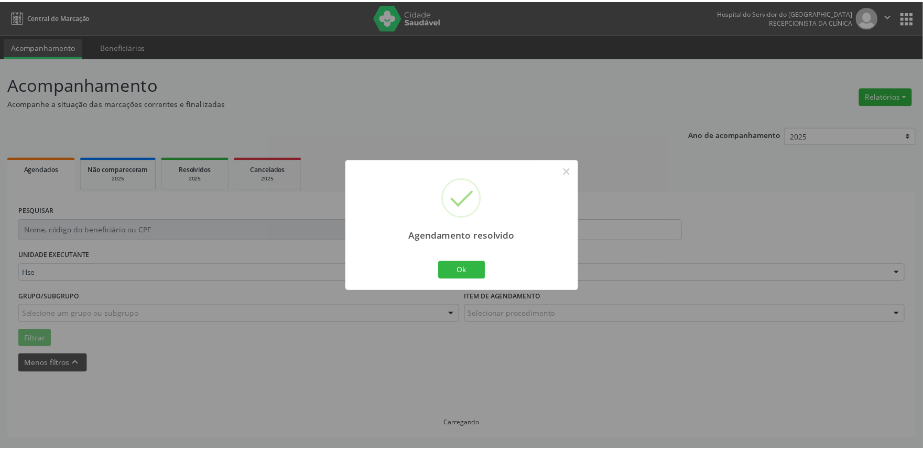
scroll to position [0, 0]
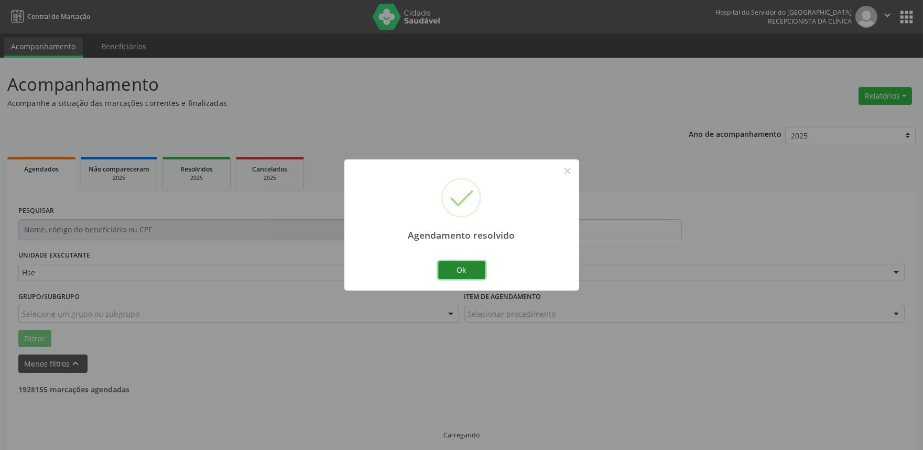
click at [462, 269] on button "Ok" at bounding box center [461, 270] width 47 height 18
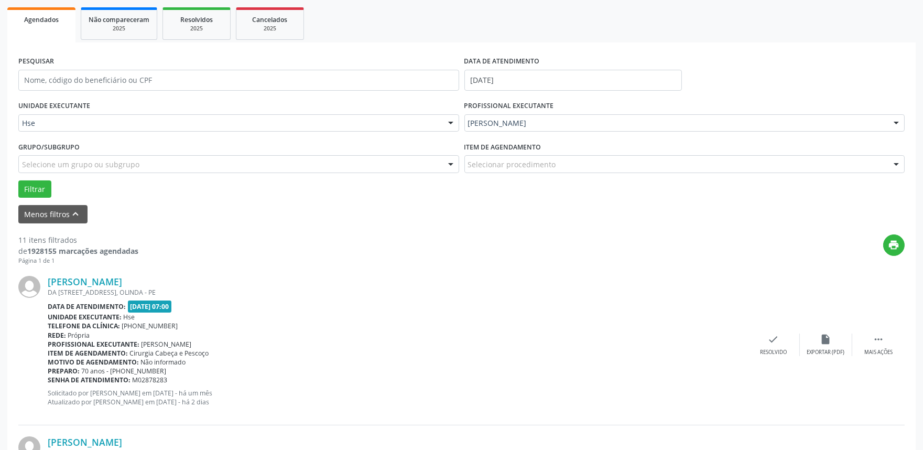
scroll to position [175, 0]
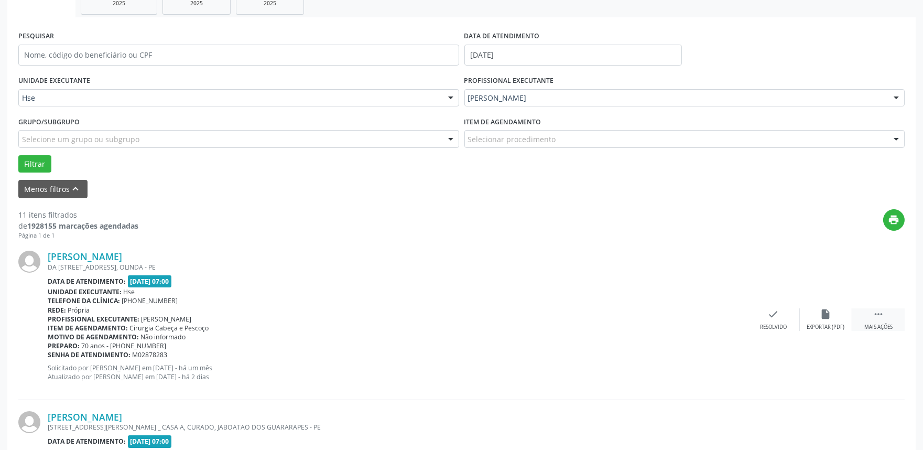
click at [882, 328] on div "Mais ações" at bounding box center [878, 326] width 28 height 7
click at [831, 319] on div "alarm_off Não compareceu" at bounding box center [826, 319] width 52 height 23
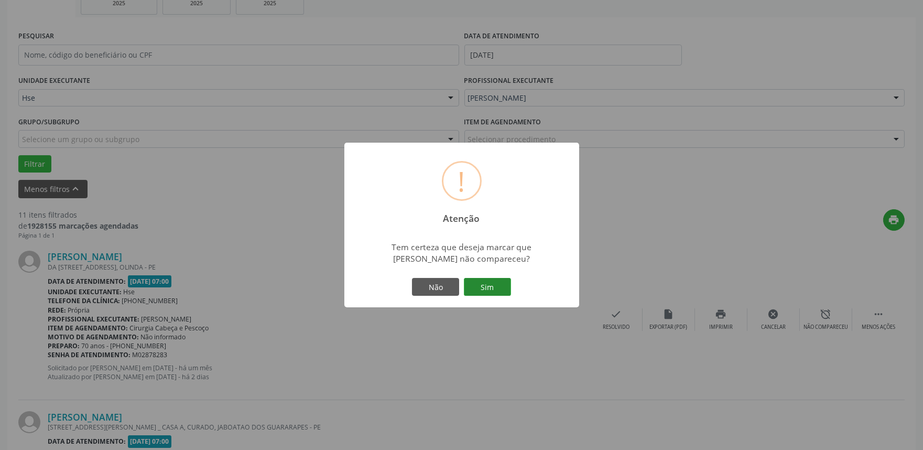
click at [499, 279] on button "Sim" at bounding box center [487, 287] width 47 height 18
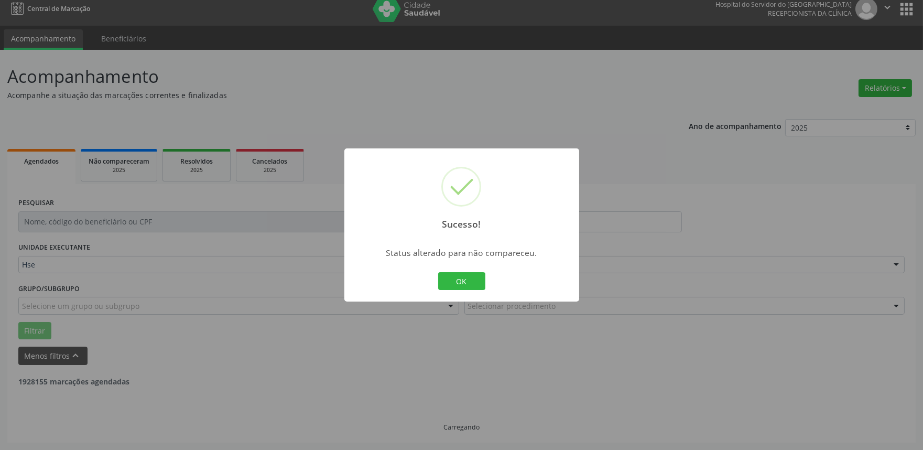
scroll to position [7, 0]
click at [452, 289] on button "OK" at bounding box center [461, 281] width 47 height 18
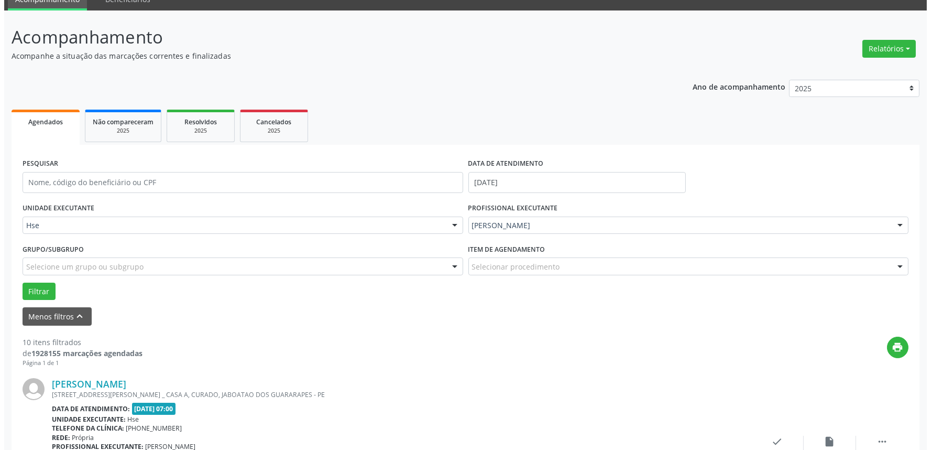
scroll to position [123, 0]
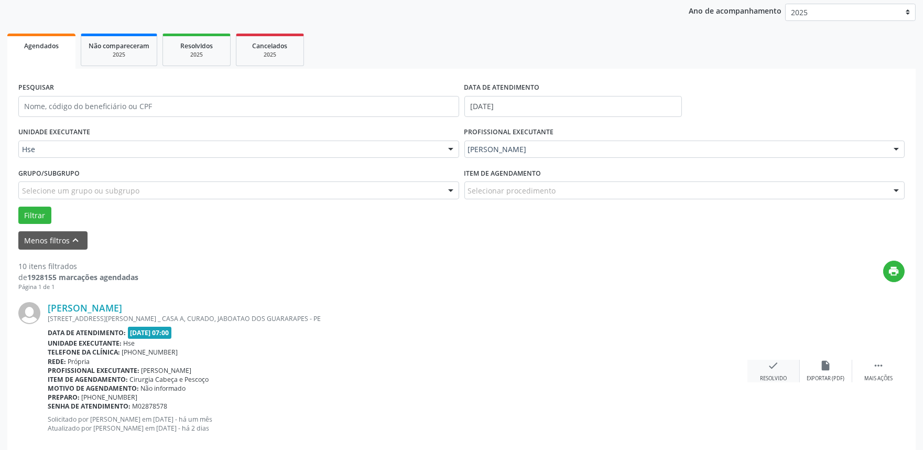
click at [794, 374] on div "check Resolvido" at bounding box center [773, 371] width 52 height 23
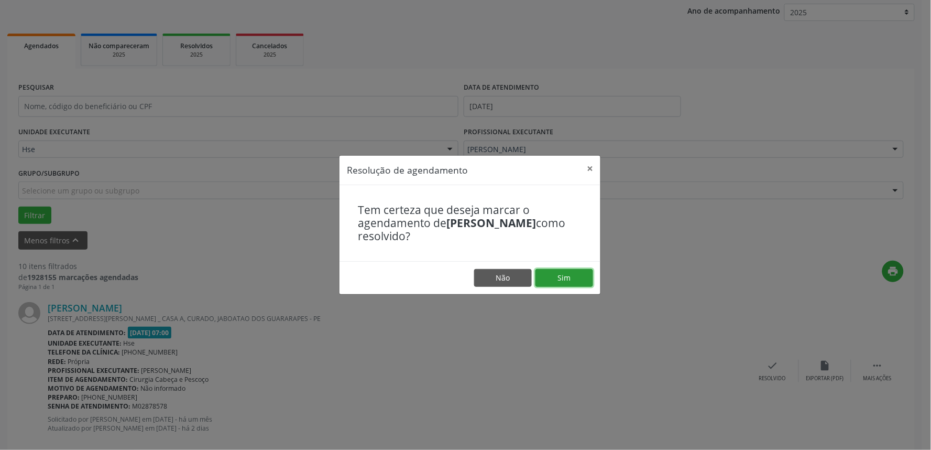
click at [562, 281] on button "Sim" at bounding box center [565, 278] width 58 height 18
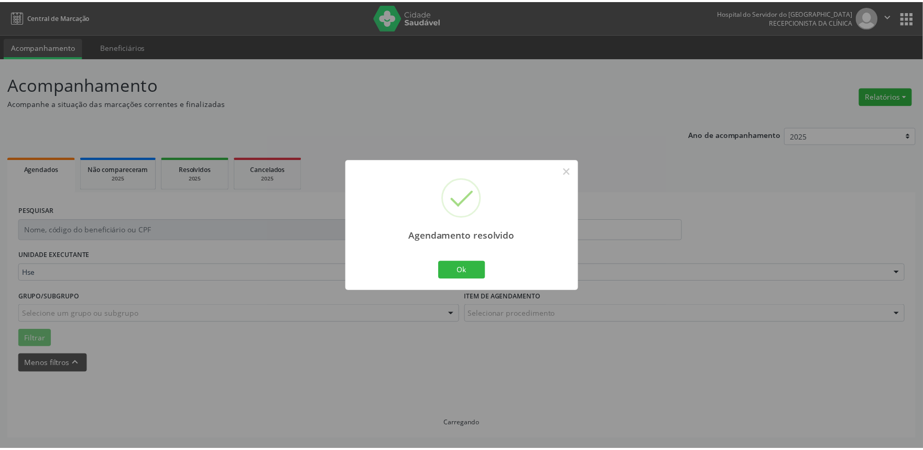
scroll to position [0, 0]
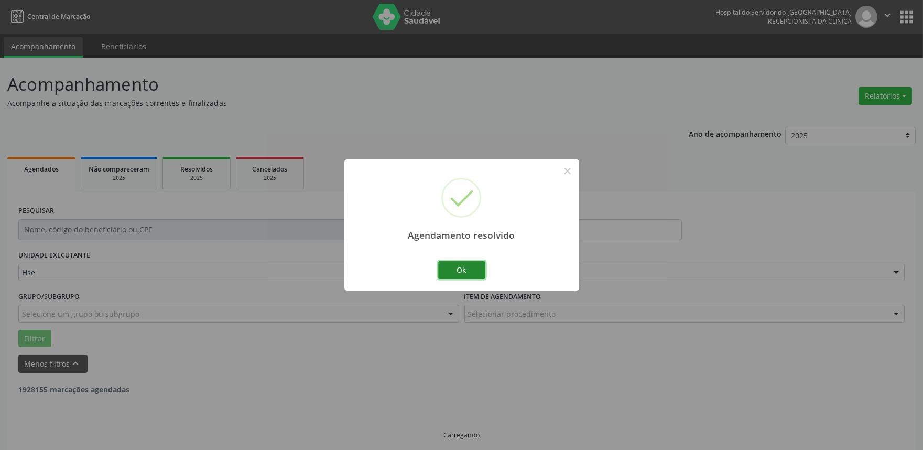
click at [465, 271] on button "Ok" at bounding box center [461, 270] width 47 height 18
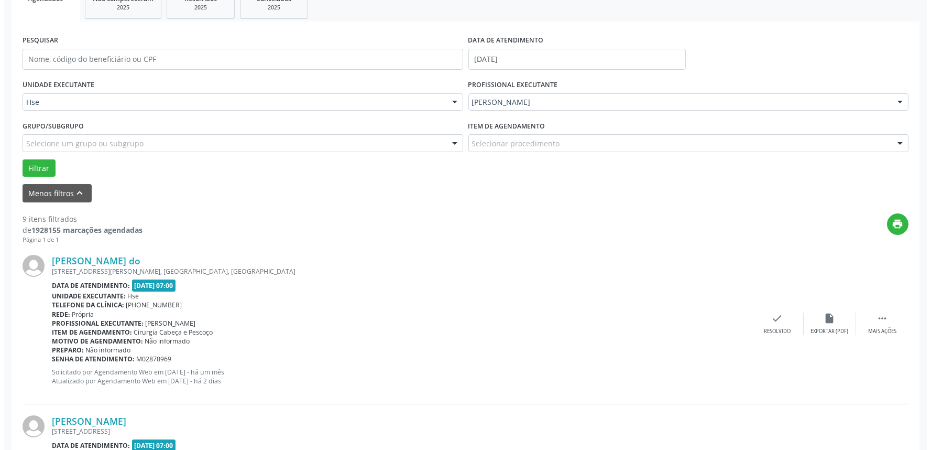
scroll to position [175, 0]
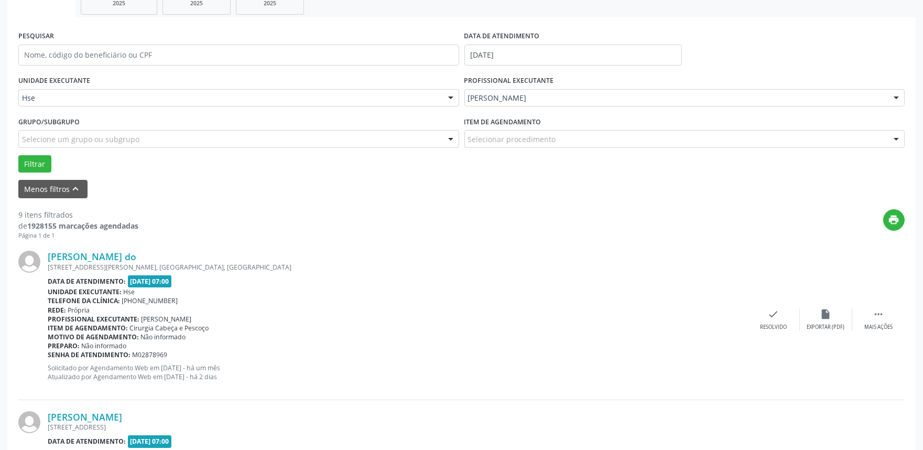
click at [766, 304] on div "[PERSON_NAME] do [STREET_ADDRESS][PERSON_NAME] Data de atendimento: [DATE] 07:0…" at bounding box center [461, 320] width 886 height 160
click at [769, 320] on div "check Resolvido" at bounding box center [773, 319] width 52 height 23
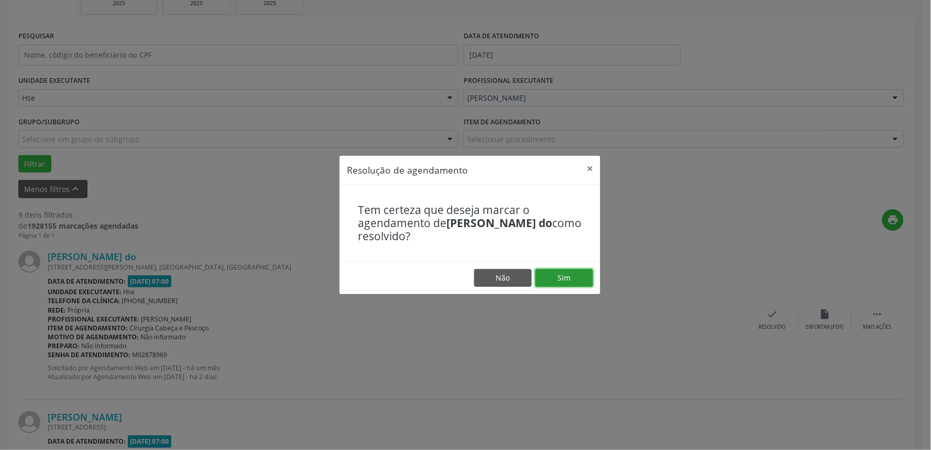
click at [556, 276] on button "Sim" at bounding box center [565, 278] width 58 height 18
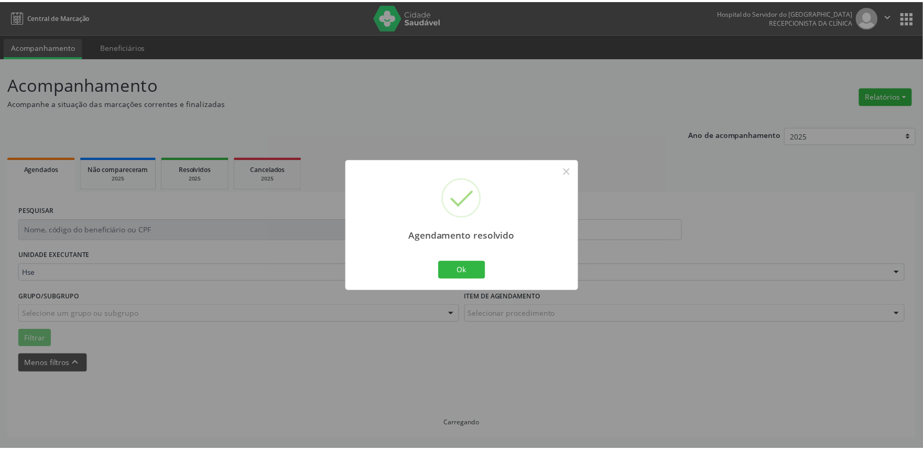
scroll to position [0, 0]
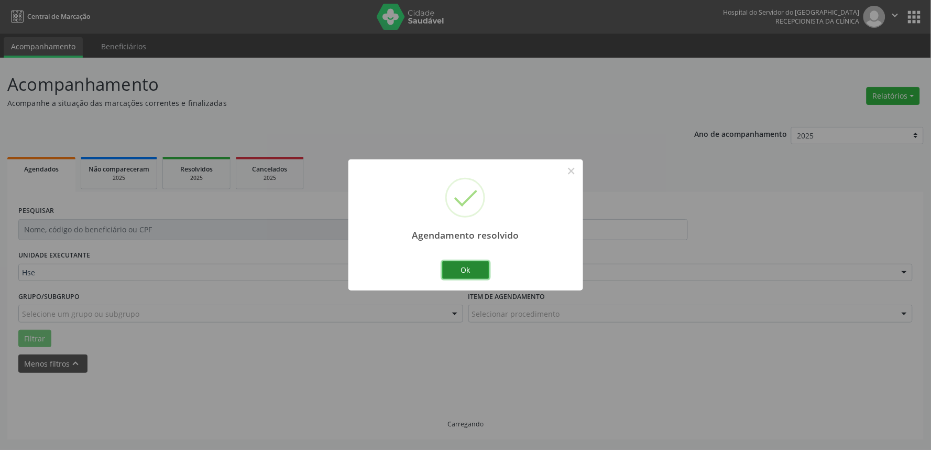
click at [477, 277] on button "Ok" at bounding box center [465, 270] width 47 height 18
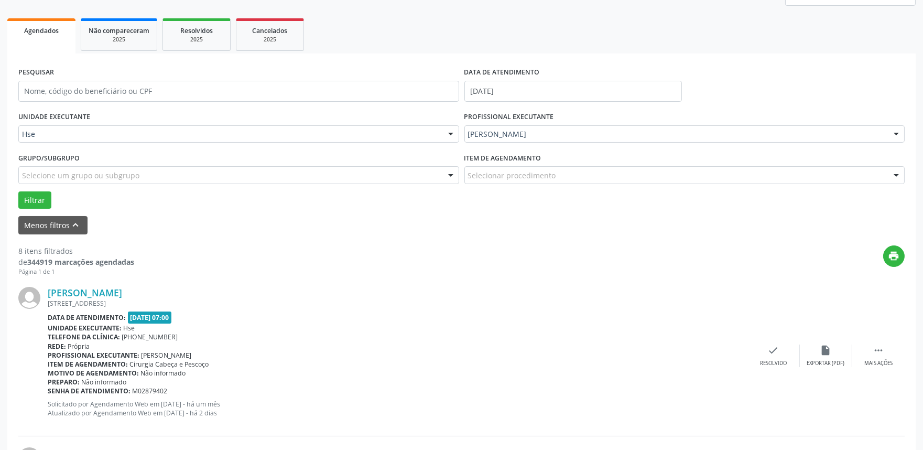
scroll to position [175, 0]
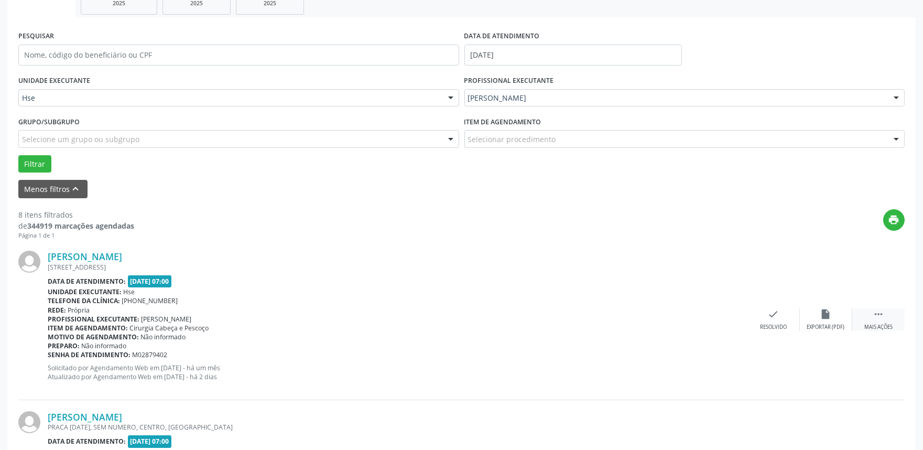
click at [878, 313] on icon "" at bounding box center [879, 314] width 12 height 12
click at [818, 318] on div "alarm_off Não compareceu" at bounding box center [826, 319] width 52 height 23
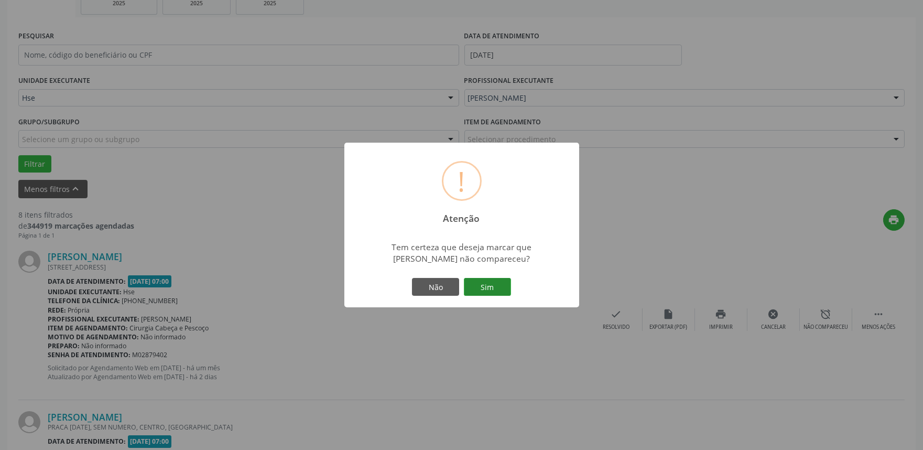
click at [474, 287] on button "Sim" at bounding box center [487, 287] width 47 height 18
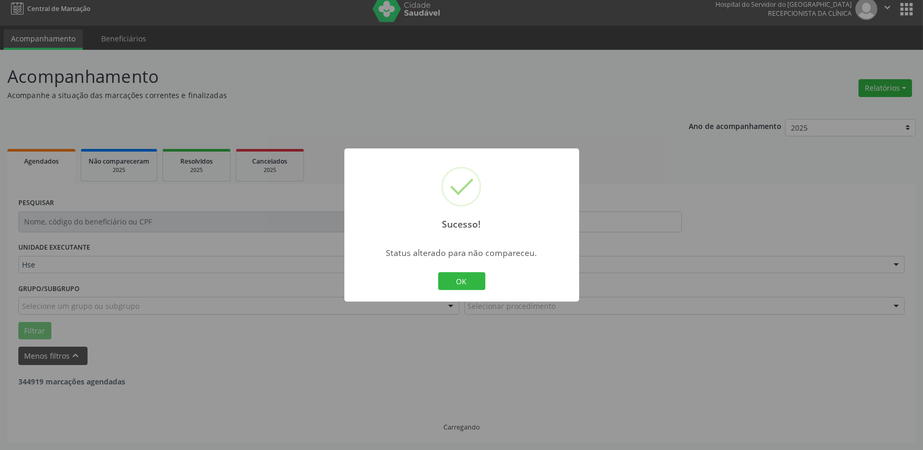
scroll to position [7, 0]
click at [448, 276] on button "OK" at bounding box center [461, 281] width 47 height 18
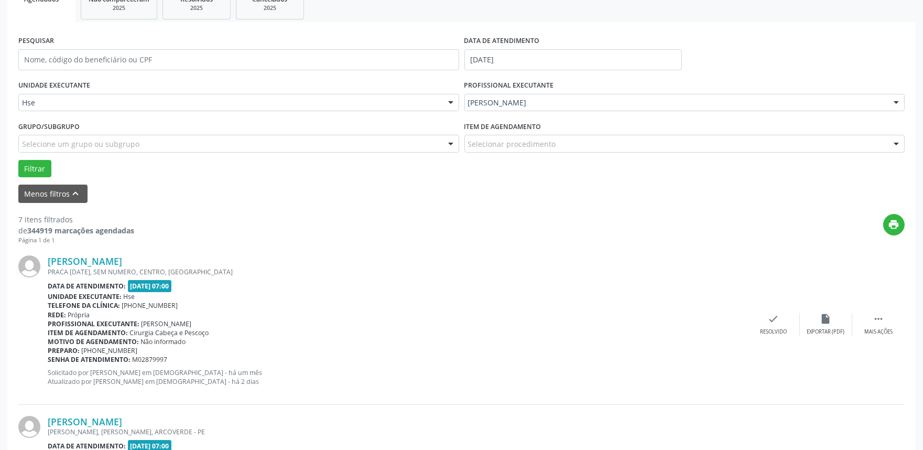
scroll to position [181, 0]
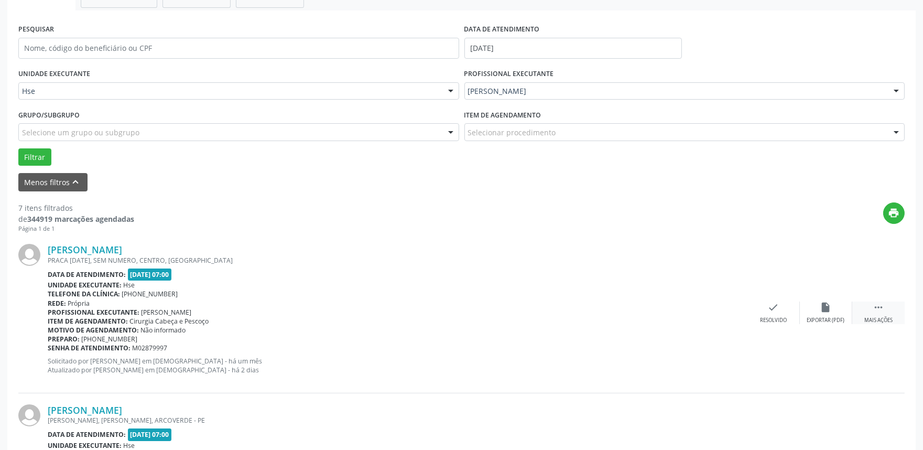
click at [866, 308] on div " Mais ações" at bounding box center [878, 312] width 52 height 23
click at [841, 317] on div "Não compareceu" at bounding box center [825, 320] width 45 height 7
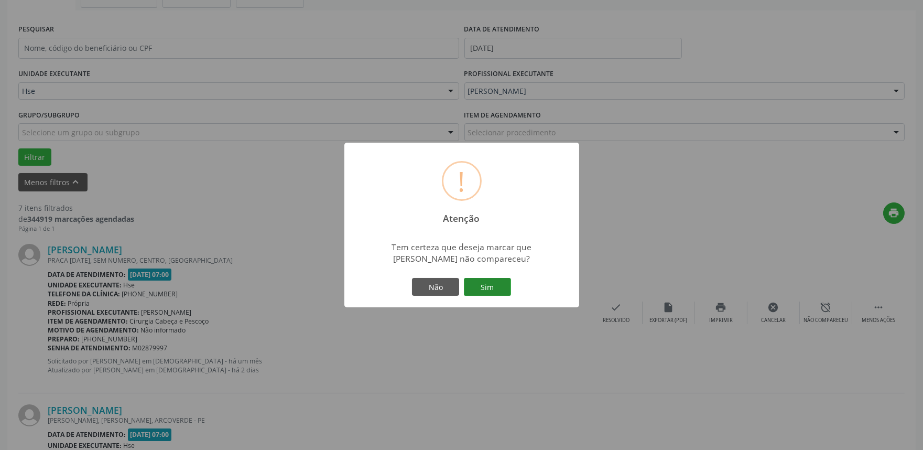
click at [475, 289] on button "Sim" at bounding box center [487, 287] width 47 height 18
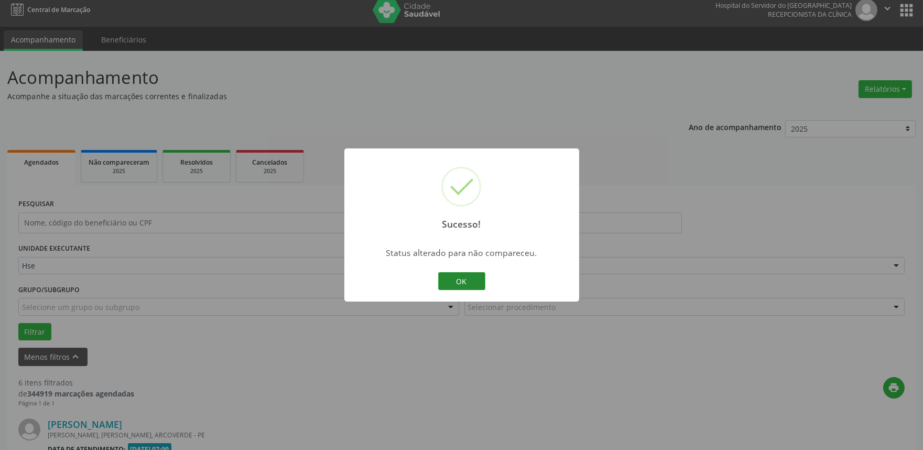
click at [443, 278] on button "OK" at bounding box center [461, 281] width 47 height 18
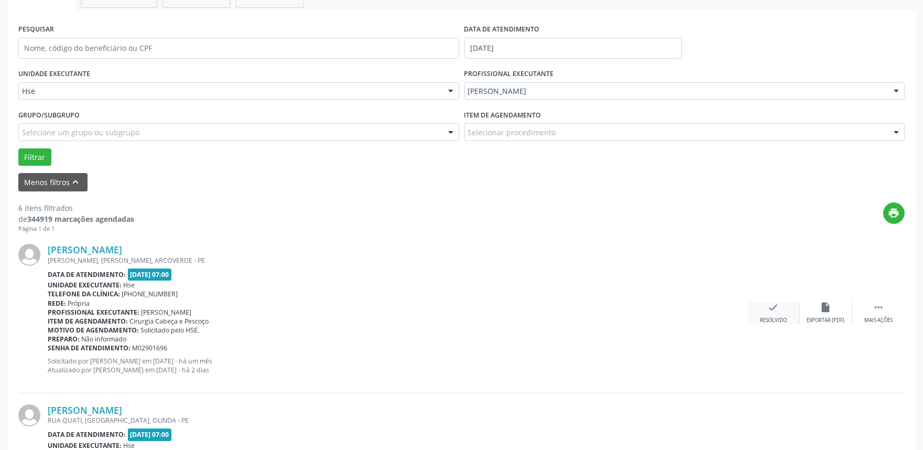
click at [764, 312] on div "check Resolvido" at bounding box center [773, 312] width 52 height 23
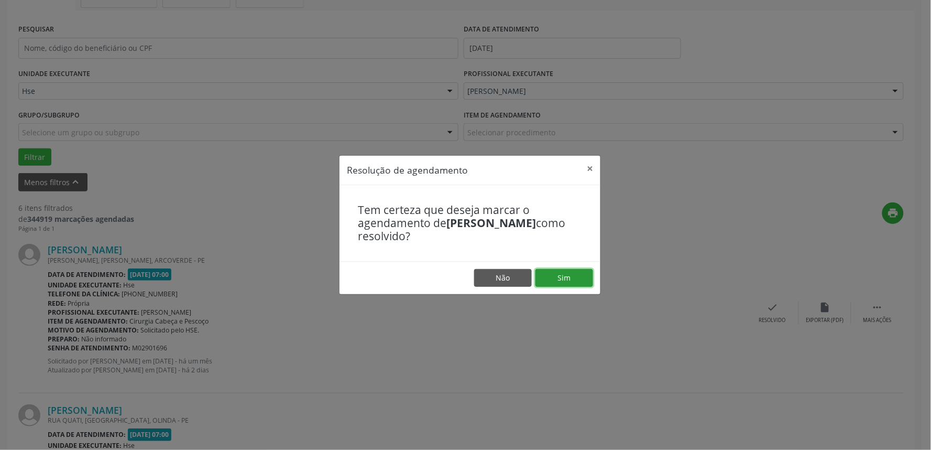
click at [562, 280] on button "Sim" at bounding box center [565, 278] width 58 height 18
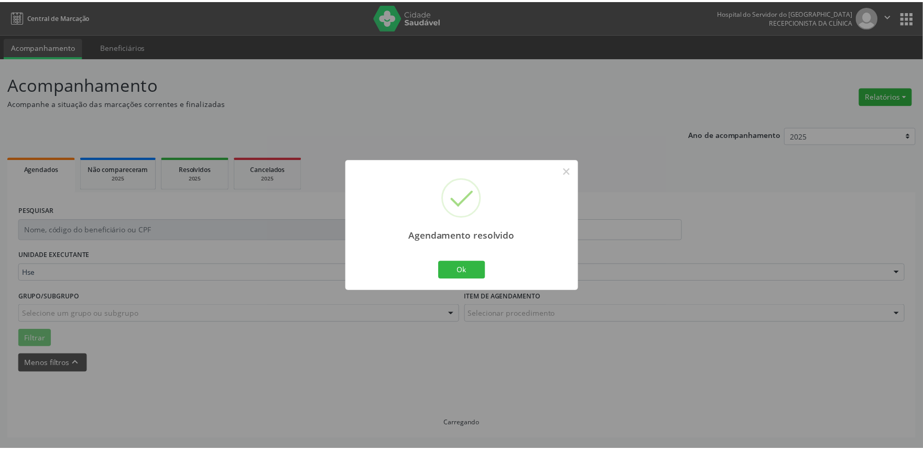
scroll to position [0, 0]
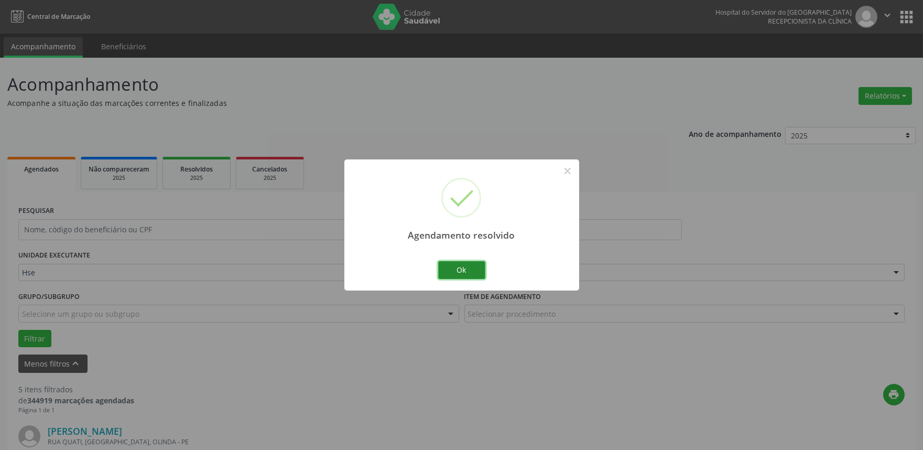
click at [466, 277] on button "Ok" at bounding box center [461, 270] width 47 height 18
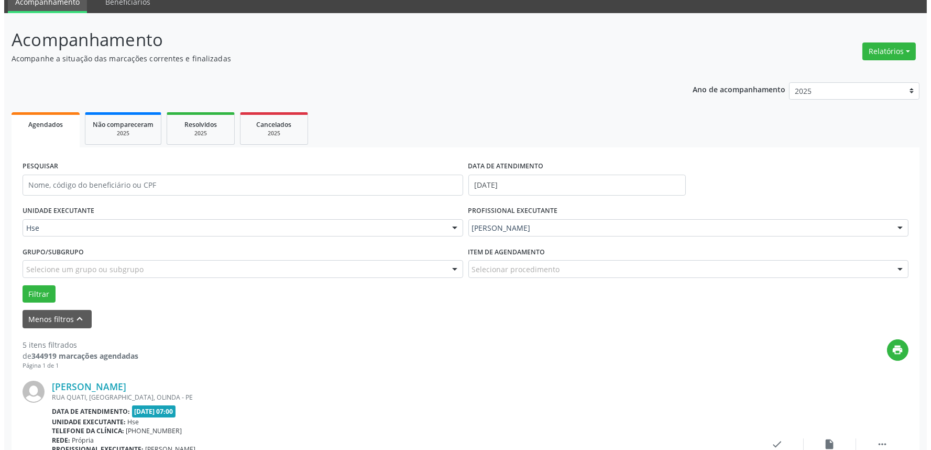
scroll to position [175, 0]
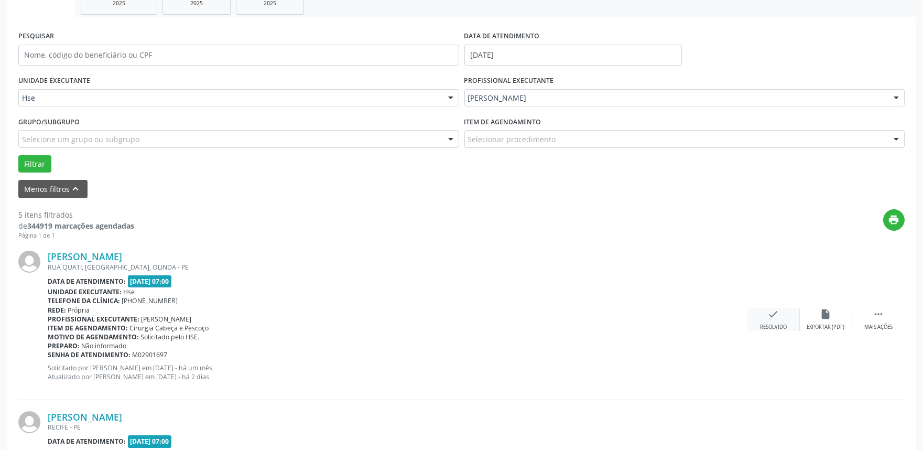
click at [769, 314] on icon "check" at bounding box center [774, 314] width 12 height 12
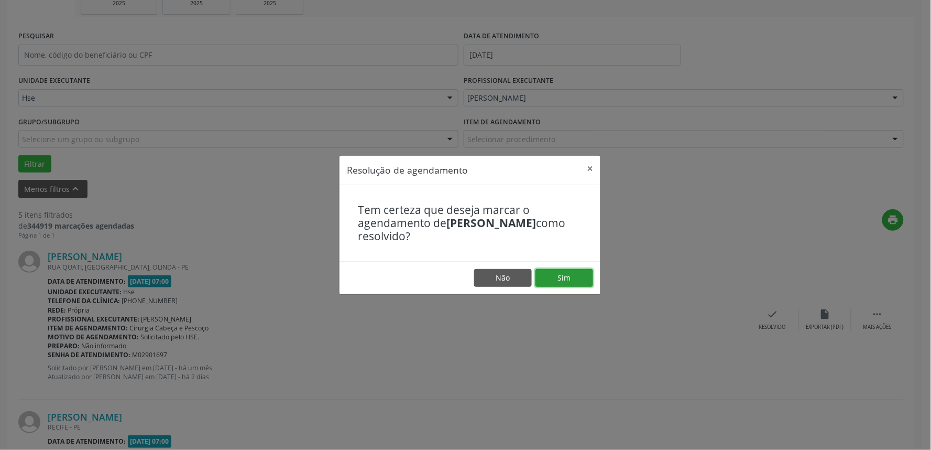
click at [569, 278] on button "Sim" at bounding box center [565, 278] width 58 height 18
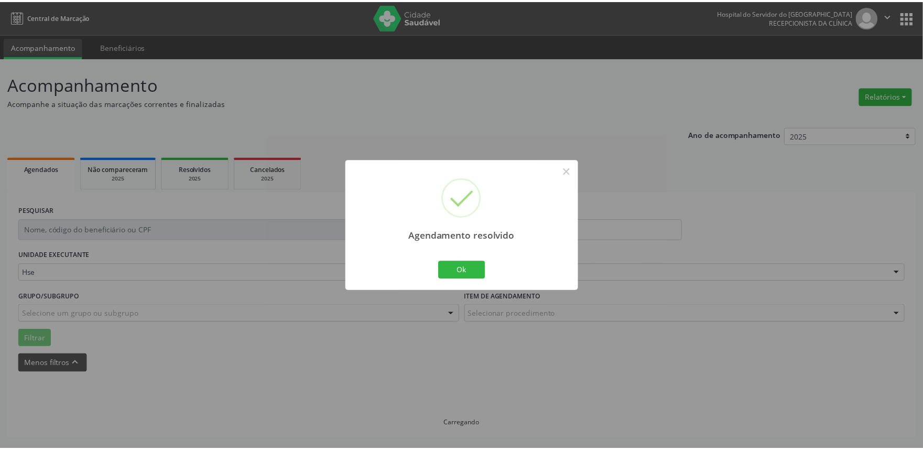
scroll to position [0, 0]
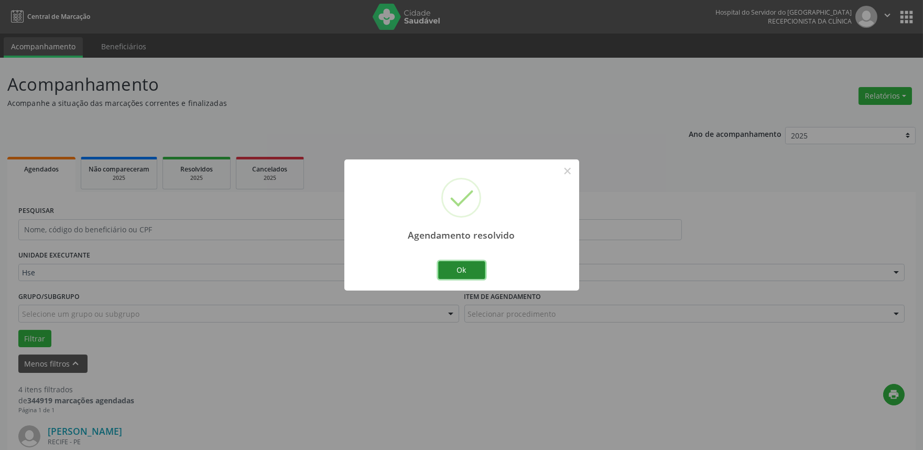
click at [467, 271] on button "Ok" at bounding box center [461, 270] width 47 height 18
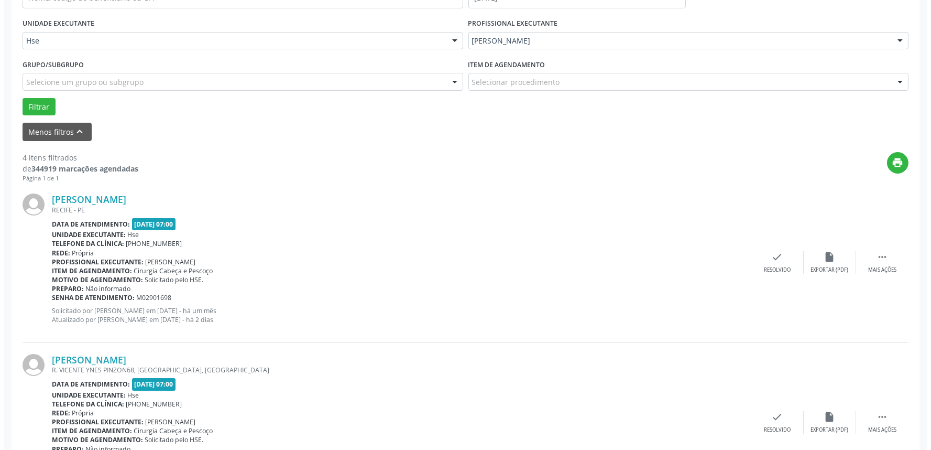
scroll to position [233, 0]
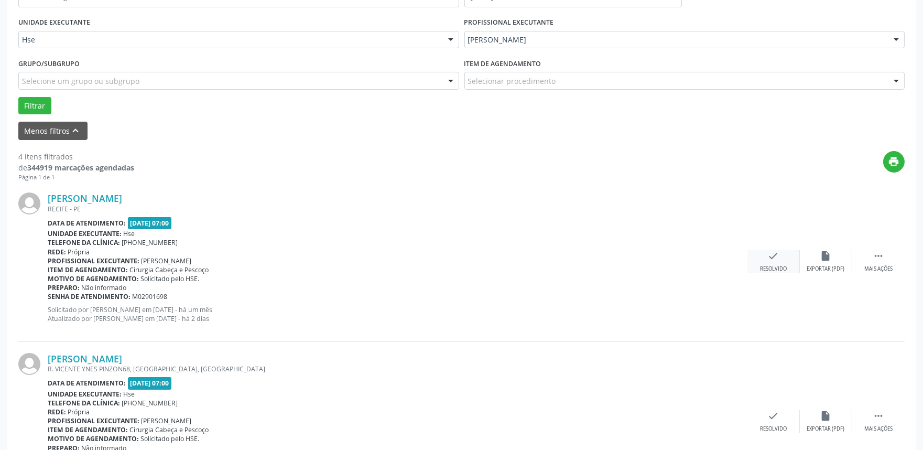
click at [767, 263] on div "check Resolvido" at bounding box center [773, 261] width 52 height 23
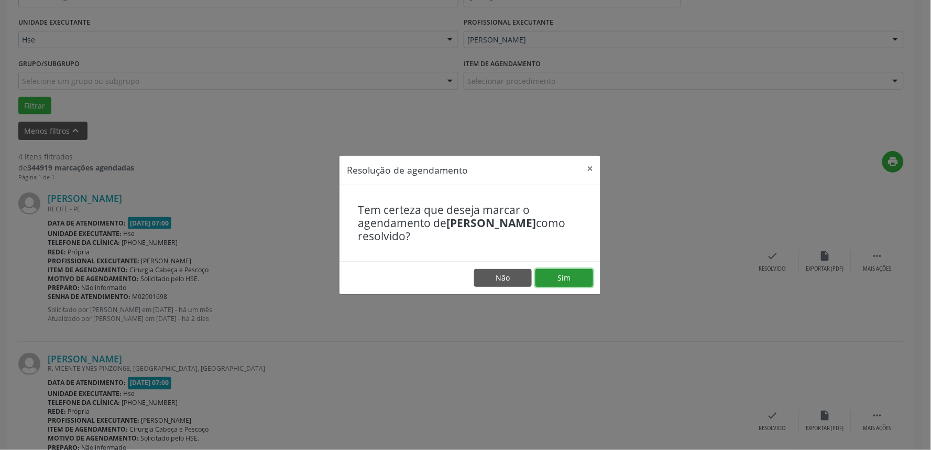
click at [567, 275] on button "Sim" at bounding box center [565, 278] width 58 height 18
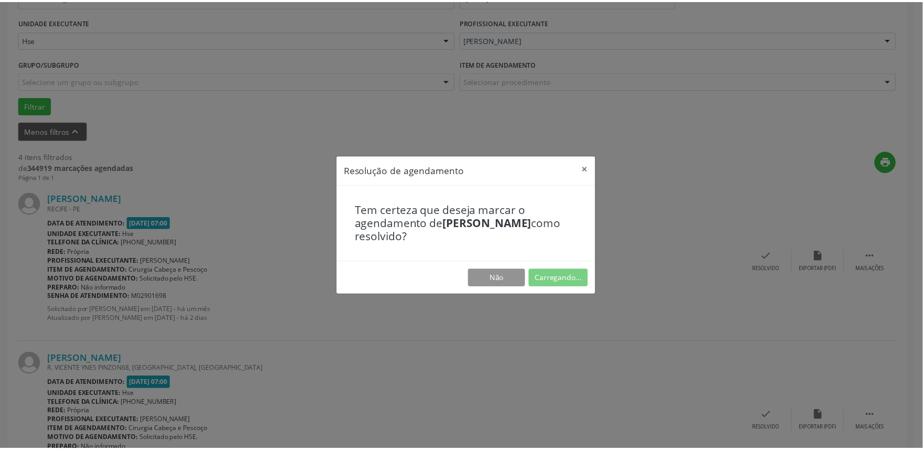
scroll to position [0, 0]
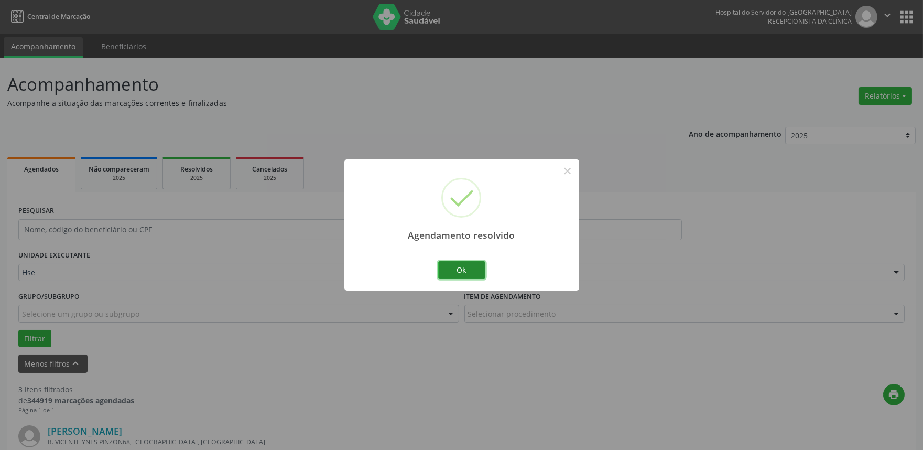
click at [463, 263] on button "Ok" at bounding box center [461, 270] width 47 height 18
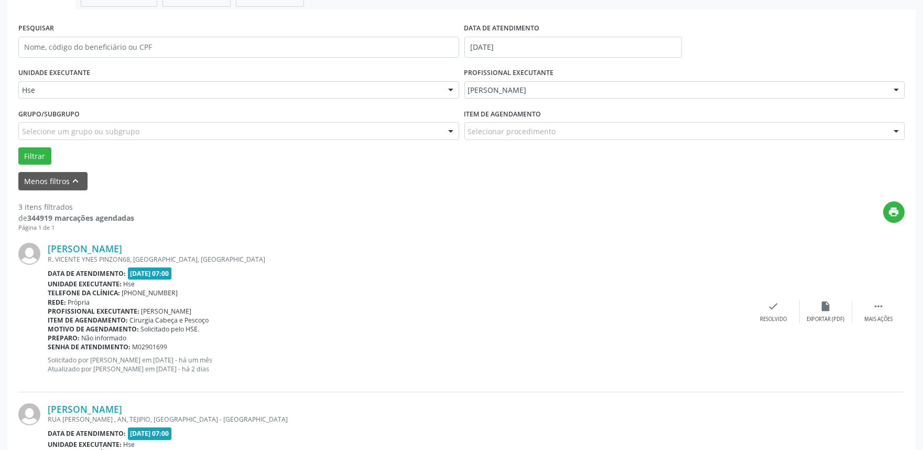
scroll to position [233, 0]
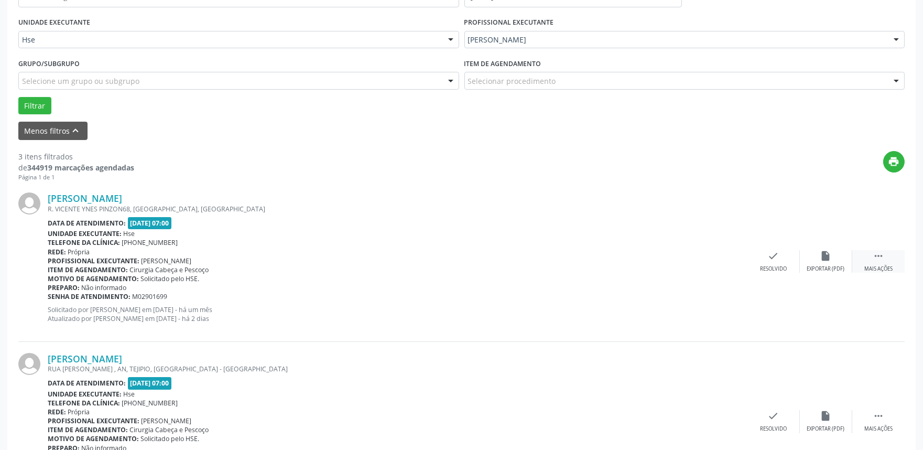
click at [883, 256] on icon "" at bounding box center [879, 256] width 12 height 12
click at [813, 262] on div "alarm_off Não compareceu" at bounding box center [826, 261] width 52 height 23
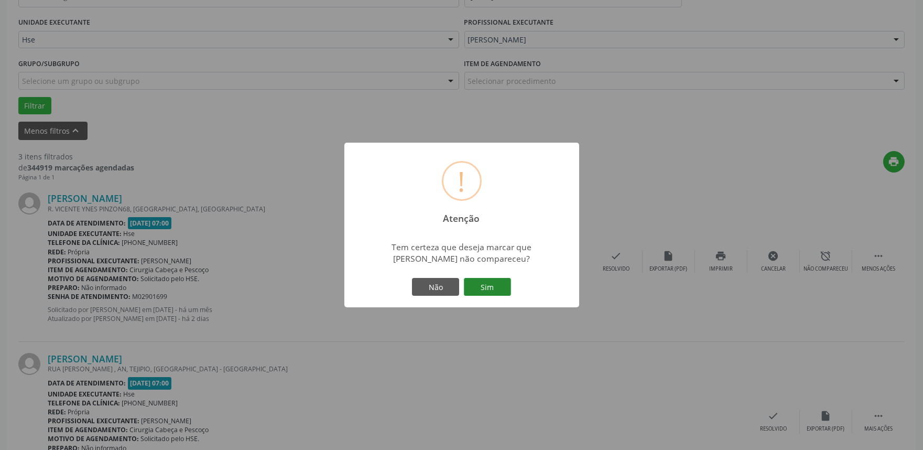
click at [494, 285] on button "Sim" at bounding box center [487, 287] width 47 height 18
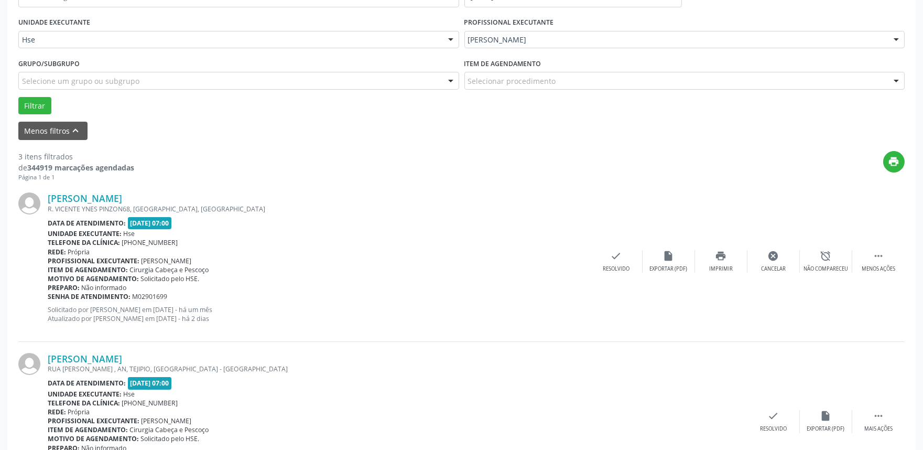
scroll to position [7, 0]
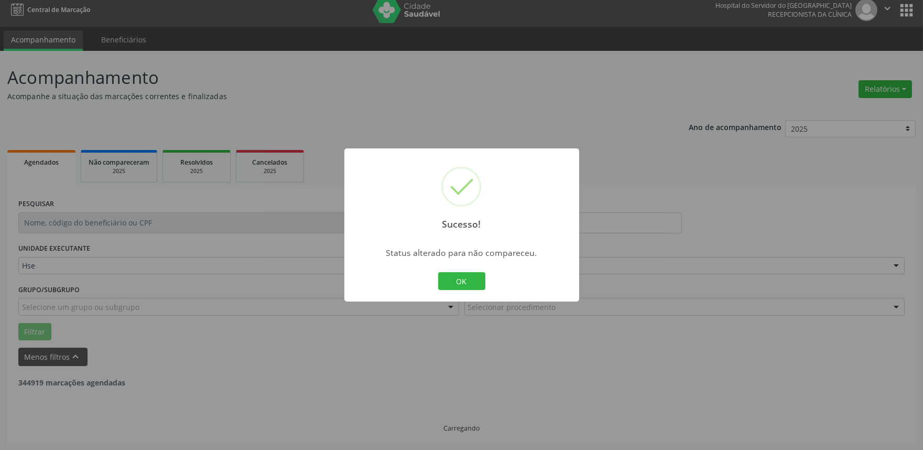
click at [463, 290] on div "OK Cancel" at bounding box center [462, 281] width 52 height 22
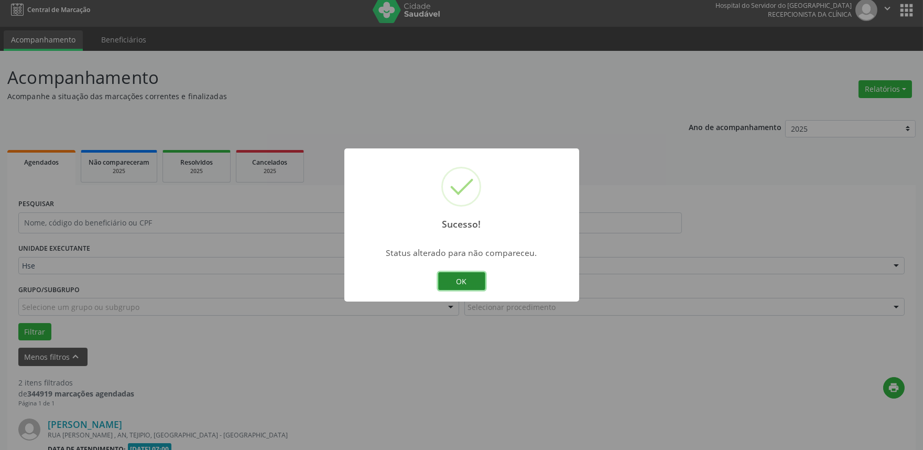
click at [464, 284] on button "OK" at bounding box center [461, 281] width 47 height 18
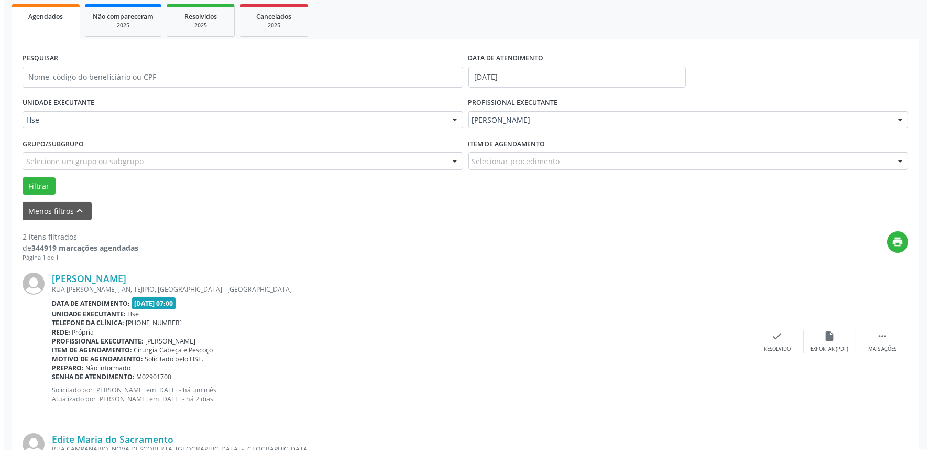
scroll to position [181, 0]
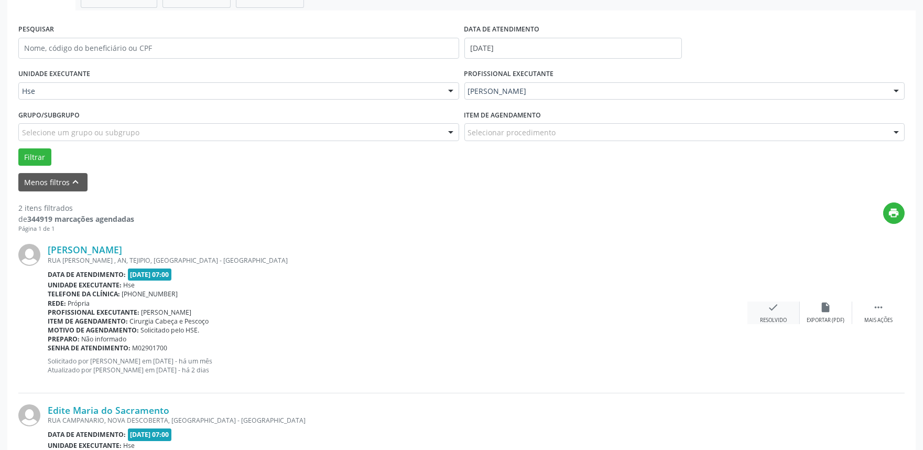
click at [766, 318] on div "Resolvido" at bounding box center [773, 320] width 27 height 7
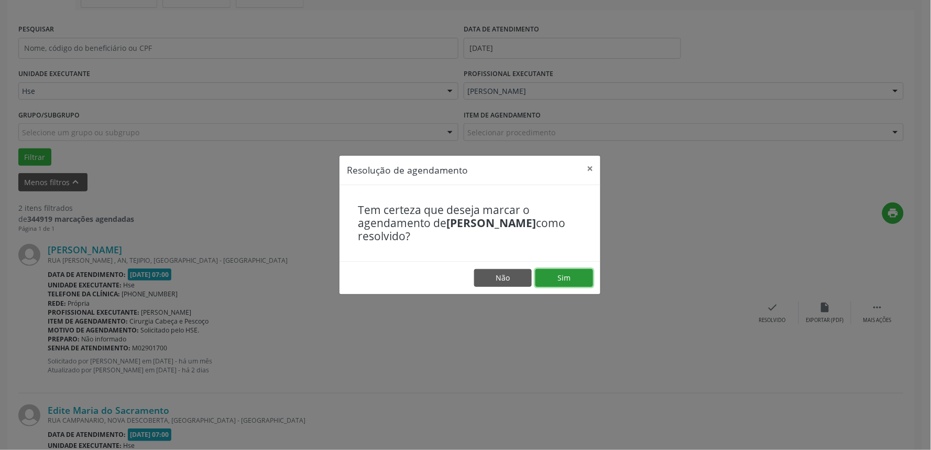
click at [573, 286] on button "Sim" at bounding box center [565, 278] width 58 height 18
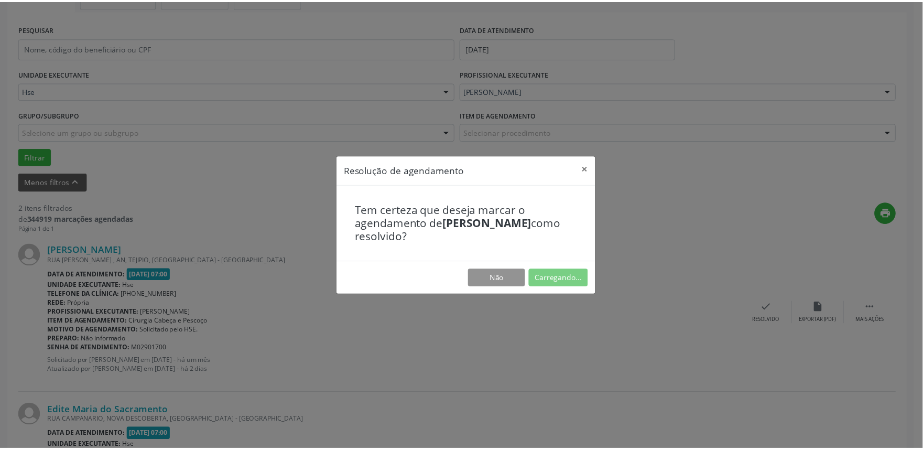
scroll to position [0, 0]
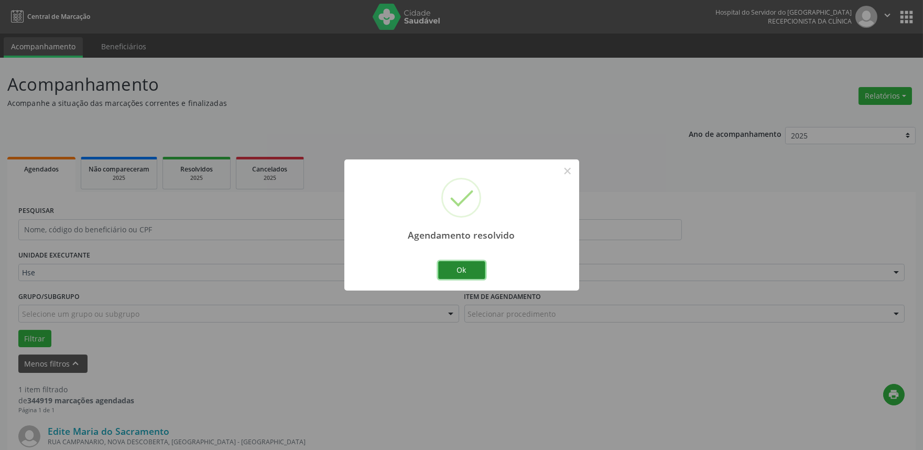
click at [480, 273] on button "Ok" at bounding box center [461, 270] width 47 height 18
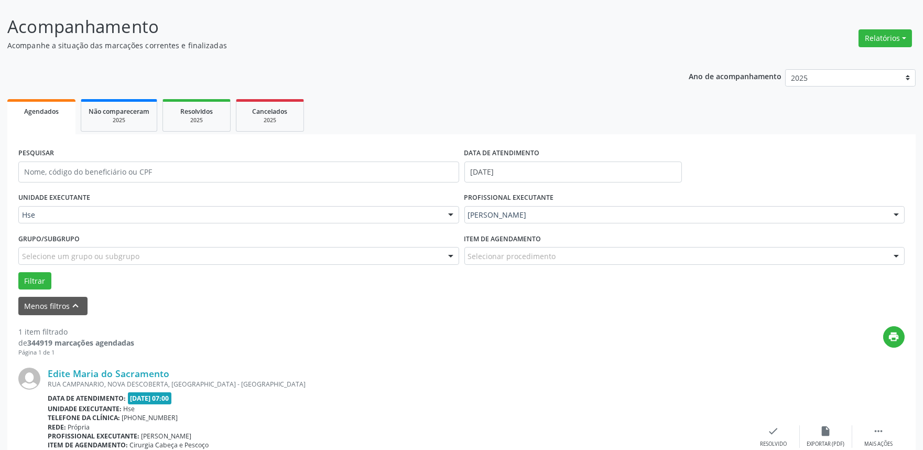
scroll to position [142, 0]
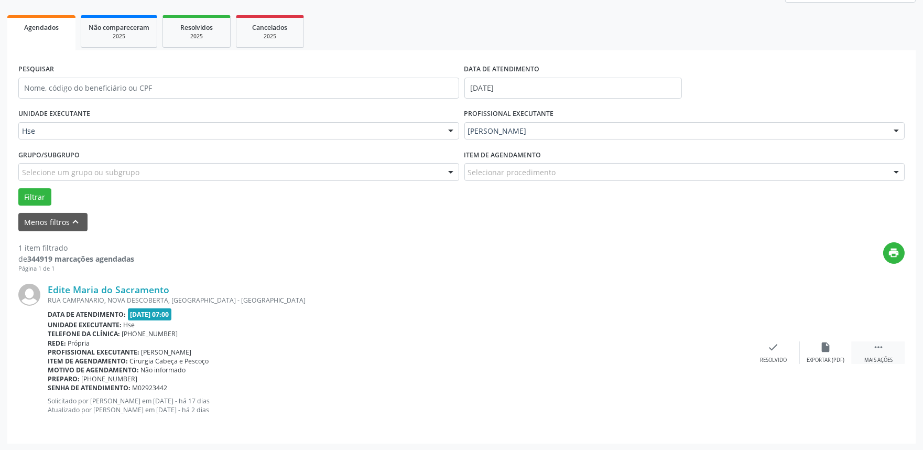
click at [892, 349] on div " Mais ações" at bounding box center [878, 352] width 52 height 23
click at [809, 353] on div "alarm_off Não compareceu" at bounding box center [826, 352] width 52 height 23
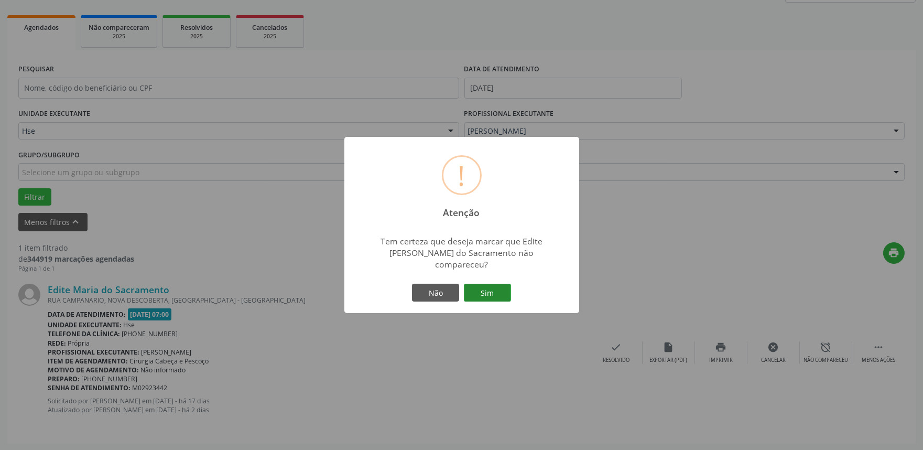
click at [500, 290] on button "Sim" at bounding box center [487, 293] width 47 height 18
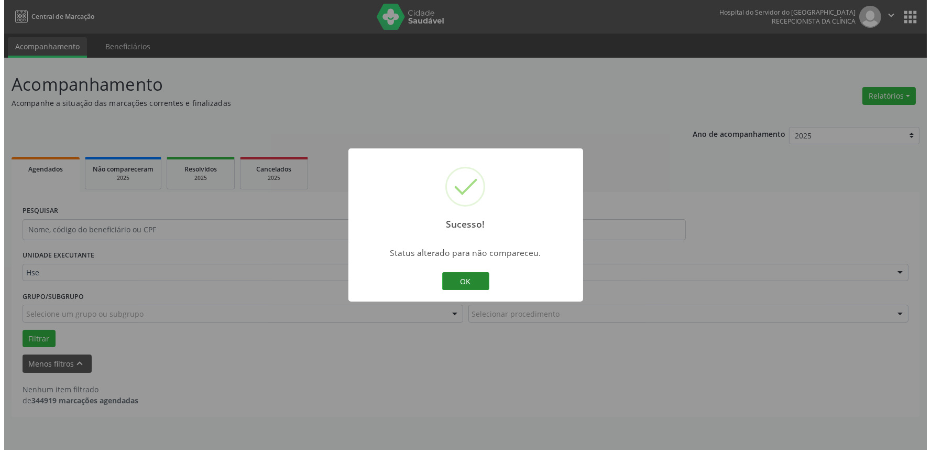
scroll to position [0, 0]
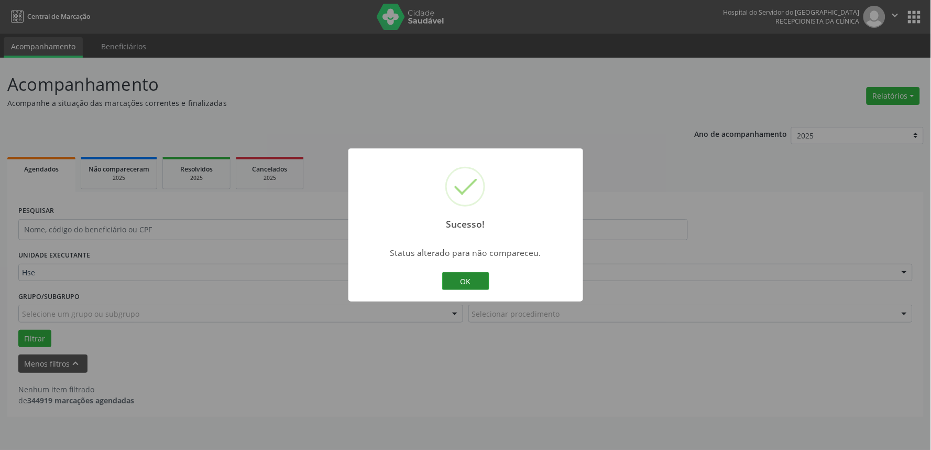
click at [471, 281] on button "OK" at bounding box center [465, 281] width 47 height 18
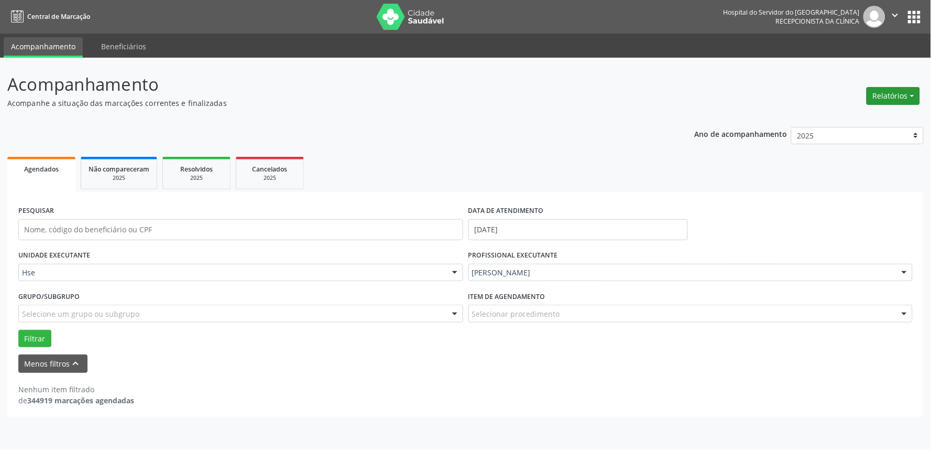
click at [915, 103] on div "Relatórios Agendamentos Procedimentos realizados" at bounding box center [893, 95] width 61 height 25
click at [877, 94] on button "Relatórios" at bounding box center [893, 96] width 53 height 18
click at [874, 116] on link "Agendamentos" at bounding box center [864, 118] width 113 height 15
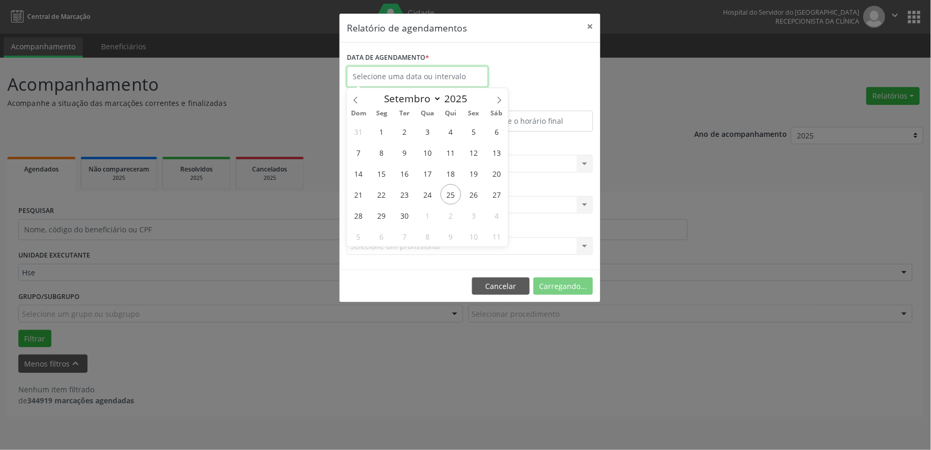
click at [395, 80] on input "text" at bounding box center [418, 76] width 142 height 21
click at [376, 207] on span "29" at bounding box center [382, 215] width 20 height 20
type input "[DATE]"
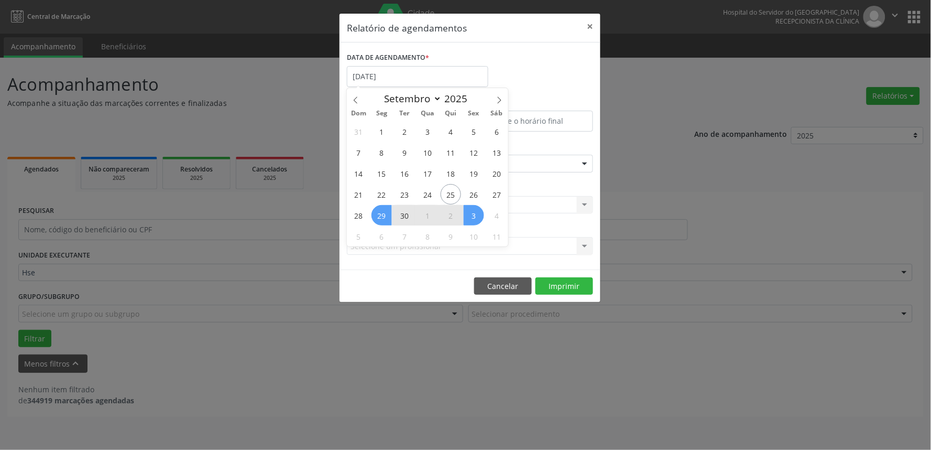
click at [469, 210] on span "3" at bounding box center [474, 215] width 20 height 20
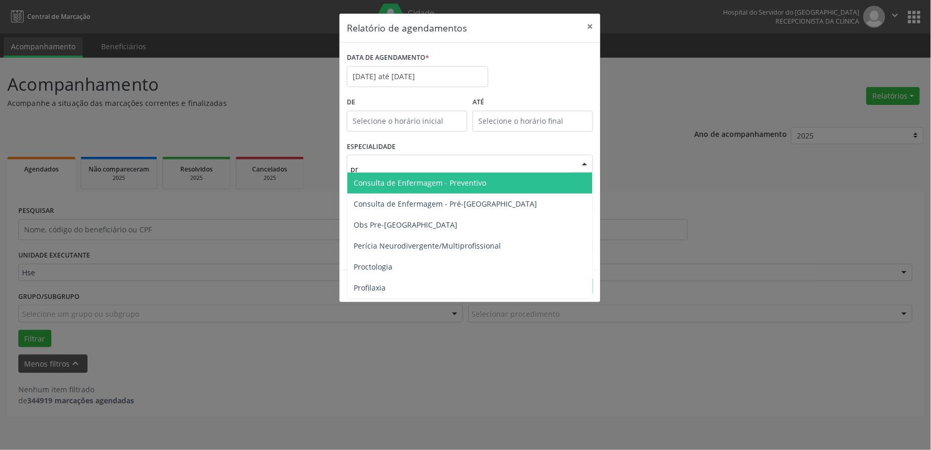
type input "pro"
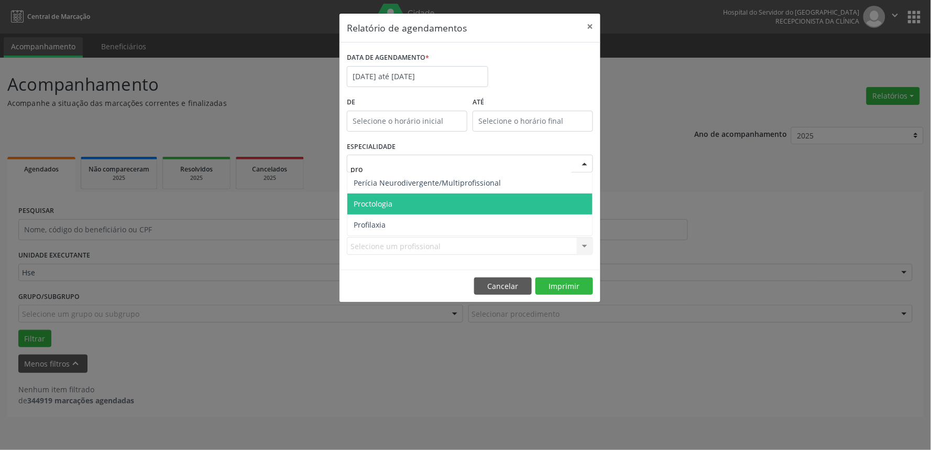
click at [433, 199] on span "Proctologia" at bounding box center [469, 203] width 245 height 21
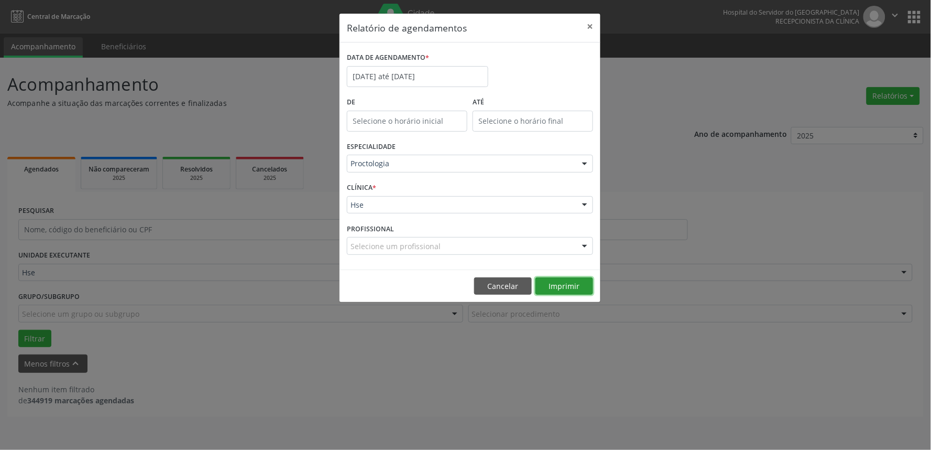
click at [552, 286] on button "Imprimir" at bounding box center [565, 286] width 58 height 18
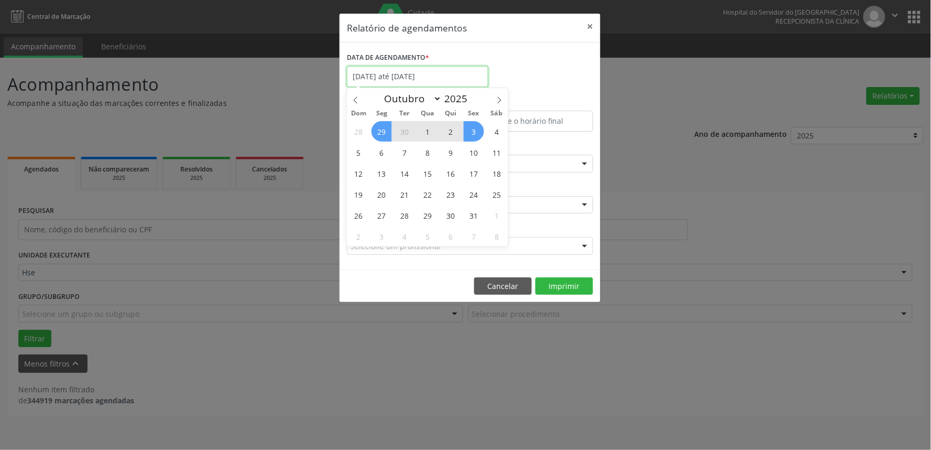
click at [431, 70] on input "[DATE] até [DATE]" at bounding box center [418, 76] width 142 height 21
click at [385, 149] on span "6" at bounding box center [382, 152] width 20 height 20
type input "[DATE]"
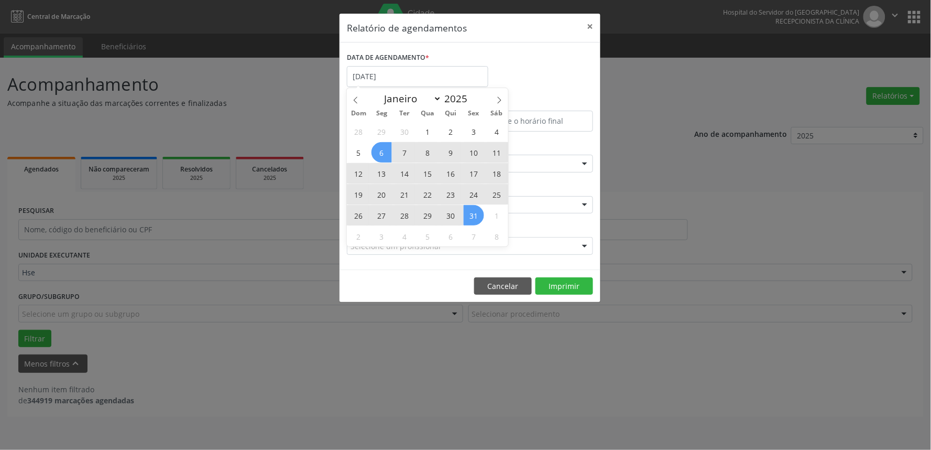
click at [476, 211] on span "31" at bounding box center [474, 215] width 20 height 20
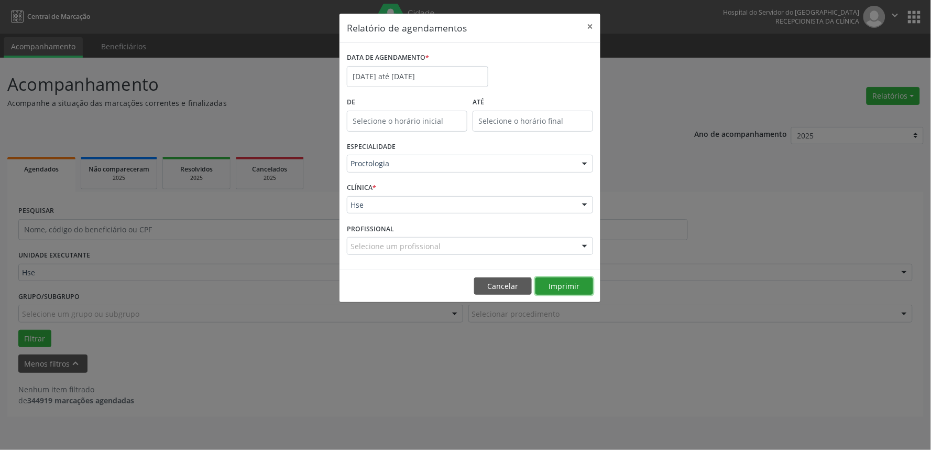
click at [556, 283] on button "Imprimir" at bounding box center [565, 286] width 58 height 18
click at [449, 77] on input "[DATE] até [DATE]" at bounding box center [418, 76] width 142 height 21
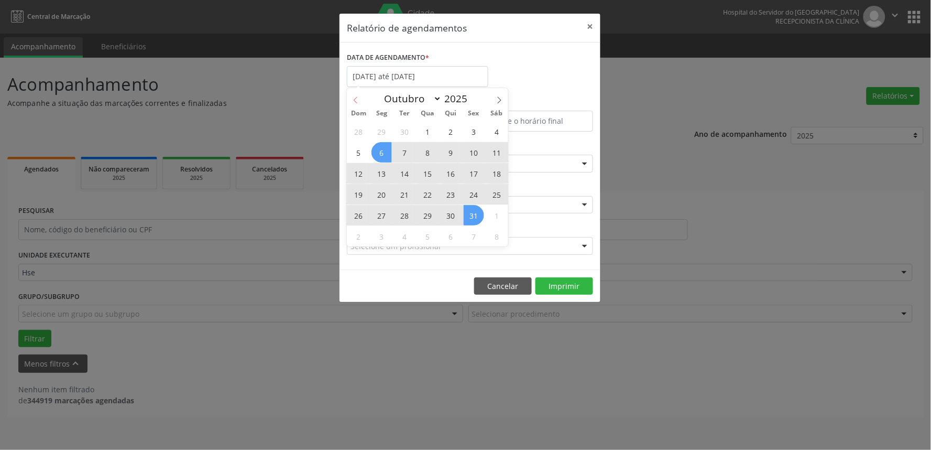
click at [355, 97] on icon at bounding box center [355, 99] width 7 height 7
select select "8"
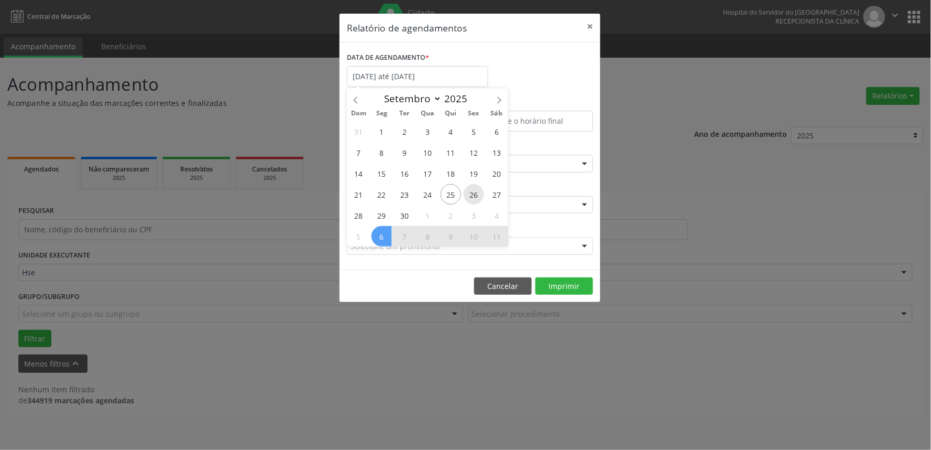
click at [472, 194] on span "26" at bounding box center [474, 194] width 20 height 20
type input "[DATE]"
click at [469, 195] on span "26" at bounding box center [474, 194] width 20 height 20
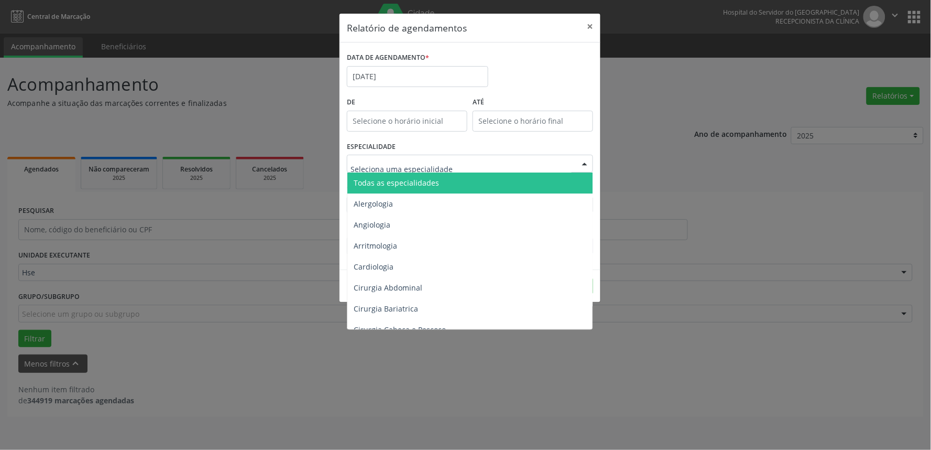
click at [457, 183] on span "Todas as especialidades" at bounding box center [470, 182] width 247 height 21
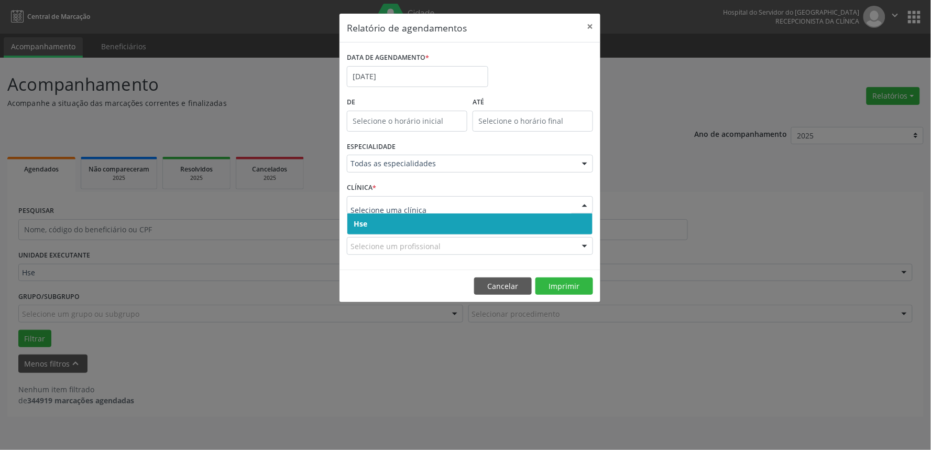
click at [439, 202] on input "text" at bounding box center [461, 210] width 221 height 21
click at [435, 219] on span "Hse" at bounding box center [469, 223] width 245 height 21
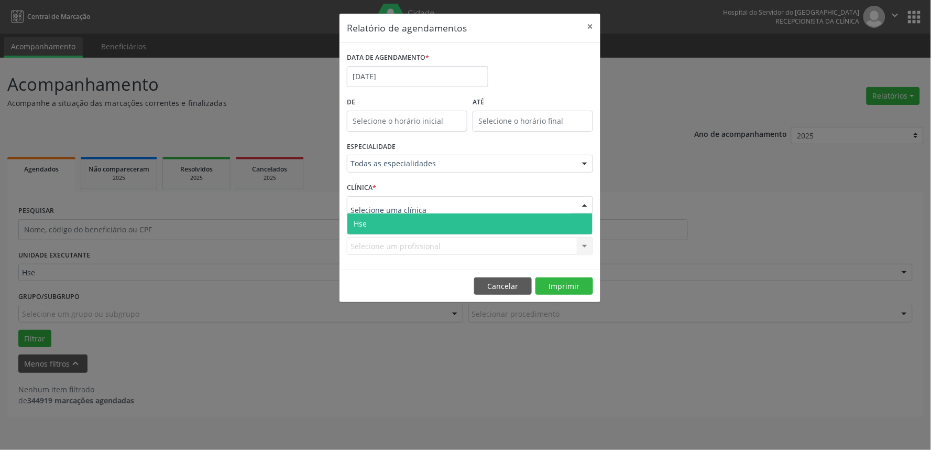
click at [434, 210] on div at bounding box center [470, 205] width 246 height 18
click at [421, 228] on span "Hse" at bounding box center [469, 223] width 245 height 21
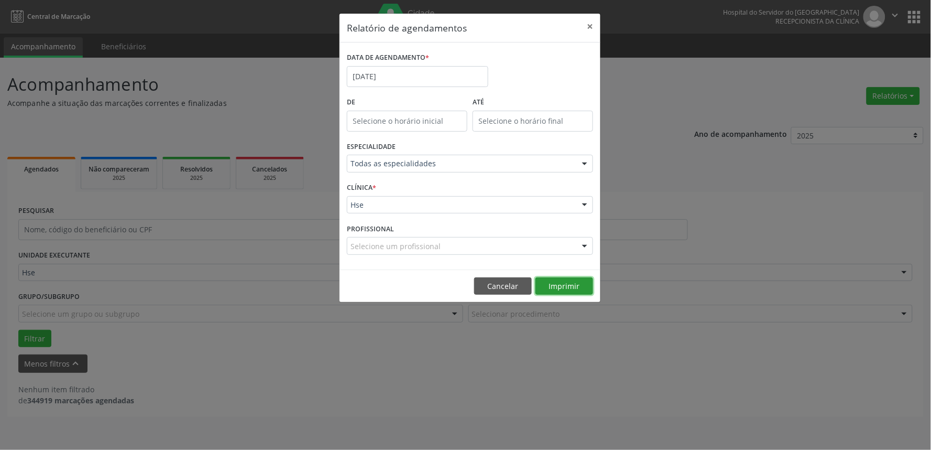
click at [559, 286] on button "Imprimir" at bounding box center [565, 286] width 58 height 18
